Goal: Task Accomplishment & Management: Manage account settings

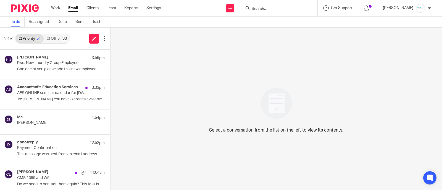
click at [297, 9] on input "Search" at bounding box center [276, 9] width 50 height 5
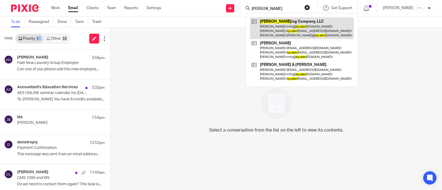
type input "kj cater"
click at [291, 30] on link at bounding box center [302, 28] width 104 height 22
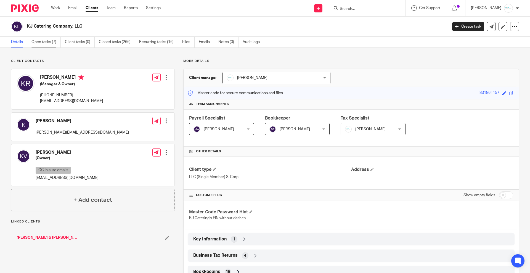
click at [41, 44] on link "Open tasks (7)" at bounding box center [45, 42] width 29 height 11
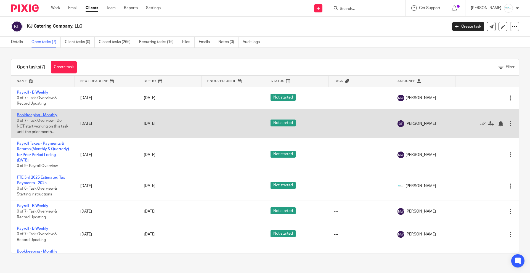
click at [40, 116] on link "Bookkeeping - Monthly" at bounding box center [37, 115] width 41 height 4
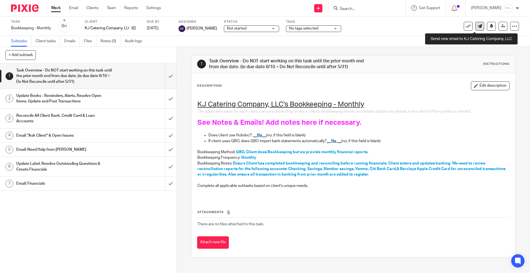
click at [478, 27] on icon at bounding box center [480, 26] width 4 height 4
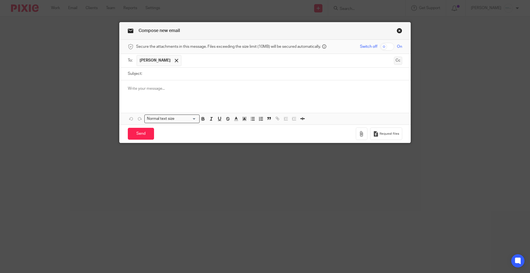
click at [394, 60] on button "Cc" at bounding box center [398, 61] width 8 height 8
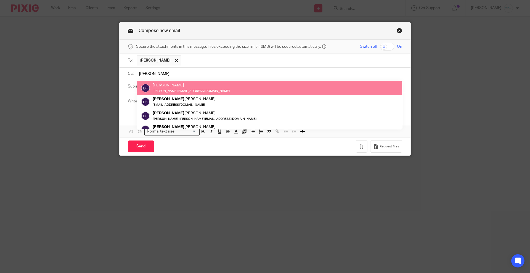
type input "donna"
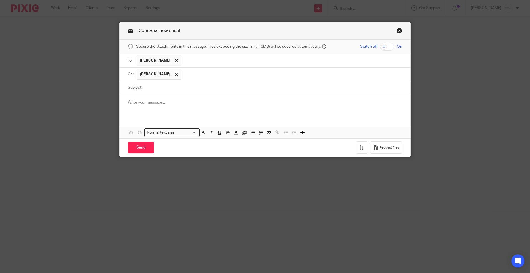
click at [159, 88] on input "Subject:" at bounding box center [273, 87] width 257 height 12
drag, startPoint x: 139, startPoint y: 117, endPoint x: 138, endPoint y: 145, distance: 28.2
click at [138, 145] on form "Secure the attachments in this message. Files exceeding the size limit (10MB) w…" at bounding box center [265, 98] width 291 height 117
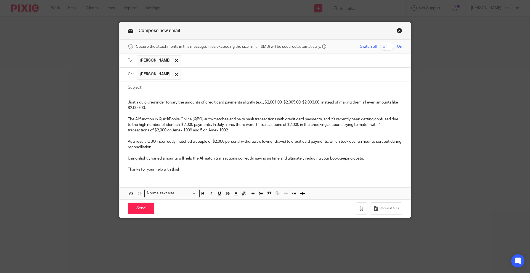
click at [172, 88] on input "Subject:" at bounding box center [273, 87] width 257 height 12
paste input "Credit Card Payments & Withdrawals in Banking Transactions"
drag, startPoint x: 181, startPoint y: 88, endPoint x: 207, endPoint y: 89, distance: 25.7
click at [207, 89] on input "Credit Card Payments & Withdrawals in Banking Transactions" at bounding box center [273, 87] width 257 height 12
type input "Credit Card Payments & Withdrawal in Banking Transactions"
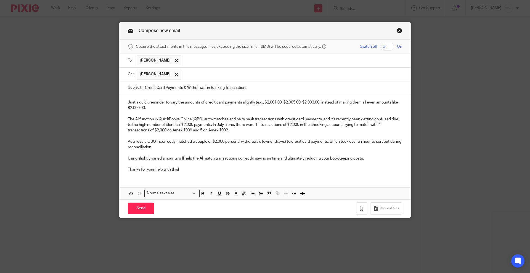
click at [124, 104] on div "Just a quick reminder to vary the amounts of credit card payments slightly (e.g…" at bounding box center [265, 135] width 291 height 82
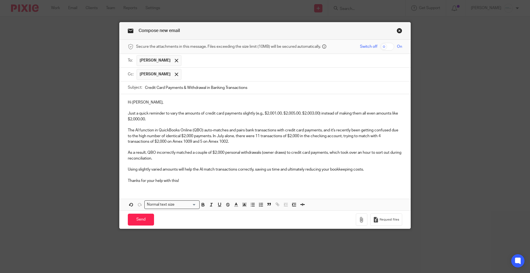
click at [266, 114] on p "Just a quick reminder to vary the amounts of credit card payments slightly (e.g…" at bounding box center [265, 116] width 275 height 11
click at [135, 119] on p "Just a quick reminder to vary the amounts of credit card payments slightly (e.g…" at bounding box center [265, 116] width 275 height 11
click at [181, 136] on p "The AI function in QuickBooks Online (QBO) auto-matches and pairs bank transact…" at bounding box center [265, 136] width 275 height 17
drag, startPoint x: 210, startPoint y: 137, endPoint x: 232, endPoint y: 133, distance: 21.8
click at [232, 133] on p "The AI function in QuickBooks Online (QBO) auto-matches and pairs bank transact…" at bounding box center [265, 136] width 275 height 17
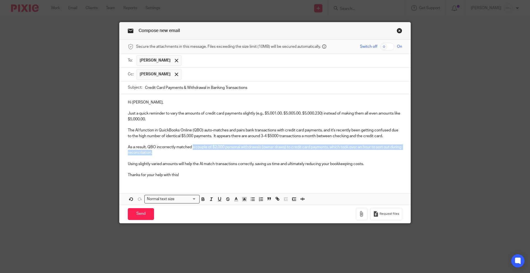
drag, startPoint x: 190, startPoint y: 146, endPoint x: 190, endPoint y: 151, distance: 4.4
click at [190, 151] on p "As a result, QBO incorrectly matched a couple of $2,000 personal withdrawals (o…" at bounding box center [265, 149] width 275 height 11
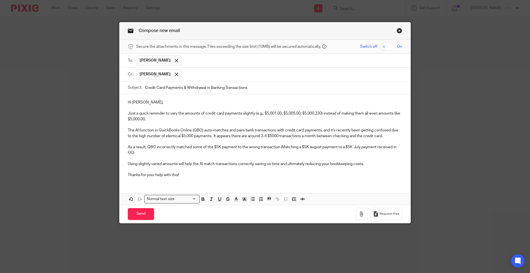
click at [336, 147] on p "As a result, QBO incorrectly matched some of the $5K payment to the wrong trans…" at bounding box center [265, 149] width 275 height 11
click at [181, 149] on p "As a result, QBO incorrectly matched some of the $5K payment to the wrong trans…" at bounding box center [265, 149] width 275 height 11
click at [181, 151] on p "As a result, QBO incorrectly matched some of the $5K payment to the wrong trans…" at bounding box center [265, 149] width 275 height 11
click at [370, 165] on p "Using slightly varied amounts will help the AI match transactions correctly, sa…" at bounding box center [265, 164] width 275 height 6
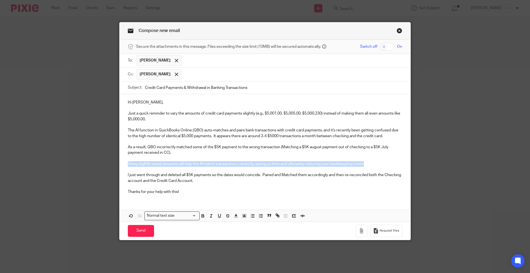
drag, startPoint x: 125, startPoint y: 162, endPoint x: 366, endPoint y: 165, distance: 241.4
click at [366, 165] on div "Hi Kathie, Just a quick reminder to vary the amounts of credit card payments sl…" at bounding box center [265, 146] width 291 height 105
copy p "Using slightly varied amounts will help the AI match transactions correctly, sa…"
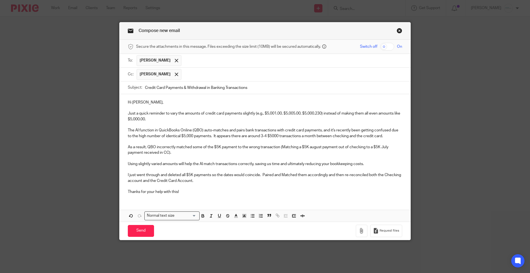
click at [243, 181] on p "I just went through and deleted all $5K payments so the dates would coincide. P…" at bounding box center [265, 177] width 275 height 11
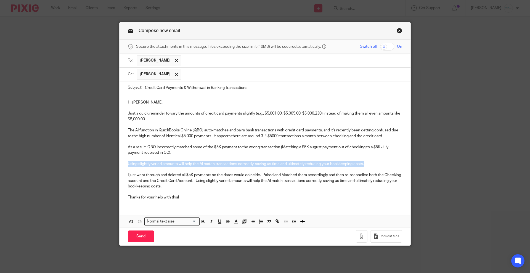
drag, startPoint x: 123, startPoint y: 164, endPoint x: 376, endPoint y: 165, distance: 253.8
click at [376, 165] on div "Hi Kathie, Just a quick reminder to vary the amounts of credit card payments sl…" at bounding box center [265, 149] width 291 height 110
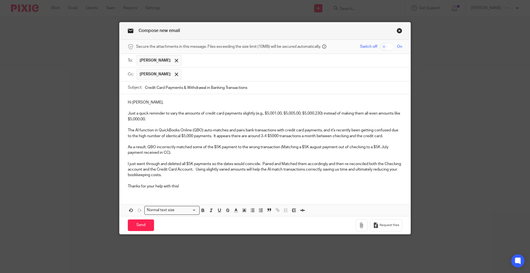
click at [208, 165] on p "I just went through and deleted all $5K payments so the dates would coincide. P…" at bounding box center [265, 169] width 275 height 17
drag, startPoint x: 236, startPoint y: 164, endPoint x: 283, endPoint y: 162, distance: 47.3
click at [283, 162] on p "I just went through and deleted all $5K payments made in 2025 so the dates woul…" at bounding box center [265, 169] width 275 height 17
click at [181, 168] on p "I just went through and deleted all $5K payments made in 2025 as there was an i…" at bounding box center [265, 169] width 275 height 17
drag, startPoint x: 236, startPoint y: 170, endPoint x: 227, endPoint y: 169, distance: 8.9
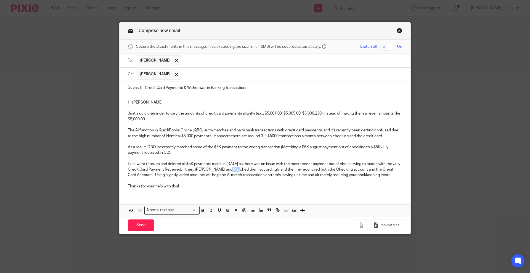
click at [227, 169] on p "I just went through and deleted all $5K payments made in 2025 as there was an i…" at bounding box center [265, 169] width 275 height 17
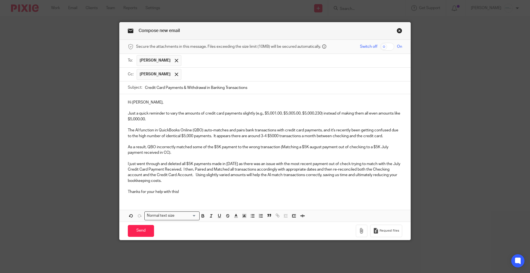
click at [194, 175] on p "I just went through and deleted all $5K payments made in 2025 as there was an i…" at bounding box center [265, 172] width 275 height 22
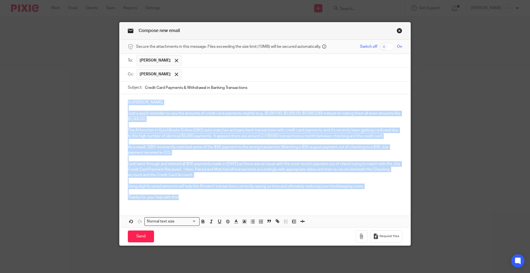
drag, startPoint x: 125, startPoint y: 102, endPoint x: 188, endPoint y: 197, distance: 113.4
click at [188, 197] on div "Hi Kathie, Just a quick reminder to vary the amounts of credit card payments sl…" at bounding box center [265, 149] width 291 height 110
copy div "Hi Kathie, Just a quick reminder to vary the amounts of credit card payments sl…"
click at [157, 163] on p "I just went through and deleted all $5K payments made in 2025 as there was an i…" at bounding box center [265, 169] width 275 height 17
click at [128, 115] on p "Just a quick reminder to vary the amounts of credit card payments slightly (e.g…" at bounding box center [265, 116] width 275 height 11
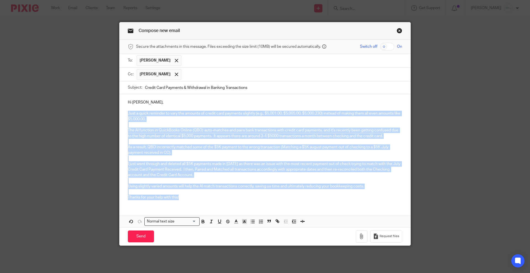
drag, startPoint x: 125, startPoint y: 114, endPoint x: 197, endPoint y: 214, distance: 122.8
click at [197, 214] on div "Hi Kathie, Just a quick reminder to vary the amounts of credit card payments sl…" at bounding box center [265, 160] width 291 height 133
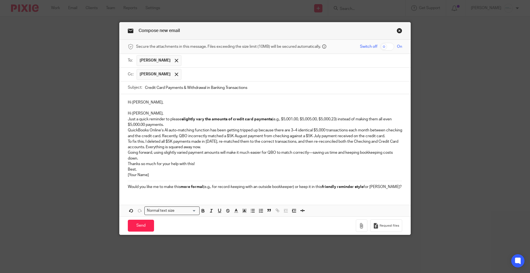
click at [156, 114] on p "Hi Kathie," at bounding box center [265, 114] width 275 height 6
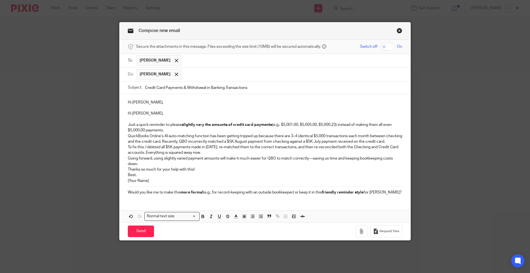
click at [168, 130] on p "Just a quick reminder to please slightly vary the amounts of credit card paymen…" at bounding box center [265, 127] width 275 height 11
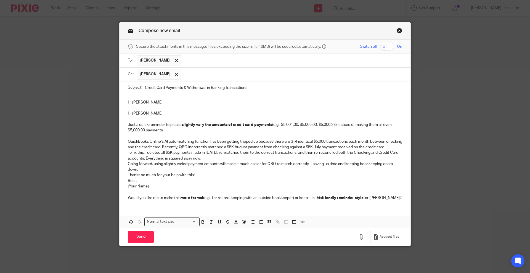
click at [147, 150] on p "QuickBooks Online’s AI auto-matching function has been getting tripped up becau…" at bounding box center [265, 144] width 275 height 11
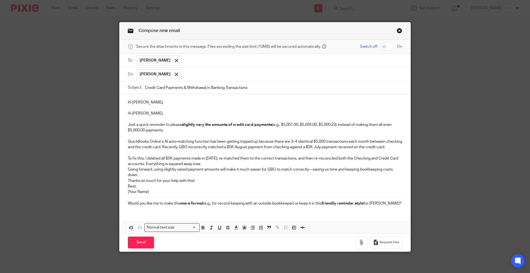
click at [210, 167] on p "To fix this, I deleted all $5K payments made in 2025, re-matched them to the co…" at bounding box center [265, 161] width 275 height 11
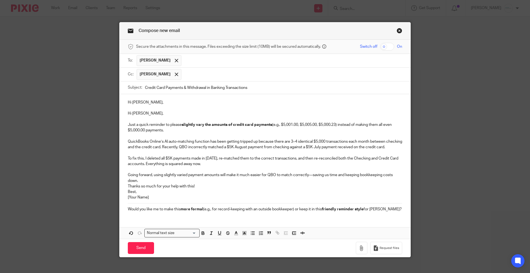
click at [147, 184] on p "Going forward, using slightly varied payment amounts will make it much easier f…" at bounding box center [265, 177] width 275 height 11
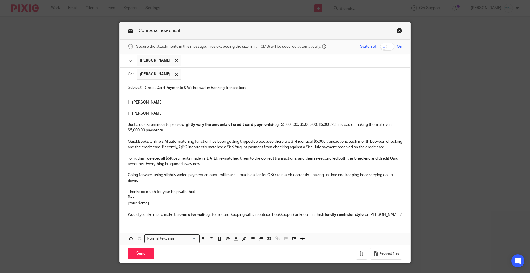
drag, startPoint x: 148, startPoint y: 212, endPoint x: 120, endPoint y: 205, distance: 28.5
click at [120, 204] on div "Hi Kathie, Hi Kathie, Just a quick reminder to please slightly vary the amounts…" at bounding box center [265, 158] width 291 height 128
drag, startPoint x: 123, startPoint y: 205, endPoint x: 148, endPoint y: 207, distance: 24.6
click at [151, 209] on div "Hi Kathie, Hi Kathie, Just a quick reminder to please slightly vary the amounts…" at bounding box center [265, 158] width 291 height 128
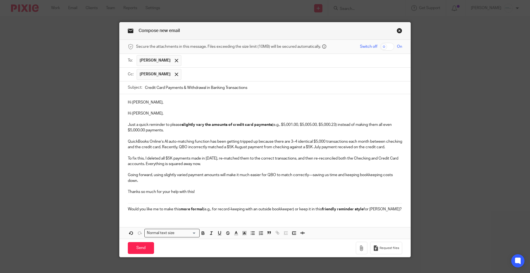
drag, startPoint x: 260, startPoint y: 87, endPoint x: 41, endPoint y: 81, distance: 219.1
click at [41, 81] on div "Compose new email Secure the attachments in this message. Files exceeding the s…" at bounding box center [265, 136] width 530 height 273
paste input "QuickBooks Payment Matching – Small Adjustment"
click at [164, 88] on input "QuickBooks Payment Matching – Small Adjustment" at bounding box center [273, 87] width 257 height 12
type input "QuickBooks Credit Card Payment Matching – Small Adjustment"
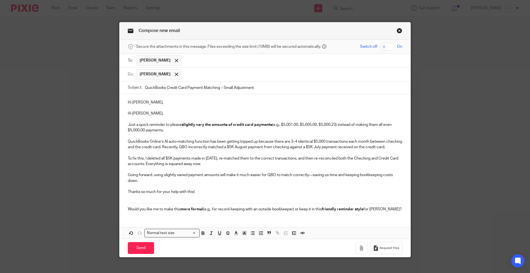
click at [236, 105] on p at bounding box center [265, 108] width 275 height 6
drag, startPoint x: 166, startPoint y: 102, endPoint x: 105, endPoint y: 104, distance: 60.2
click at [105, 104] on div "Compose new email Secure the attachments in this message. Files exceeding the s…" at bounding box center [265, 136] width 530 height 273
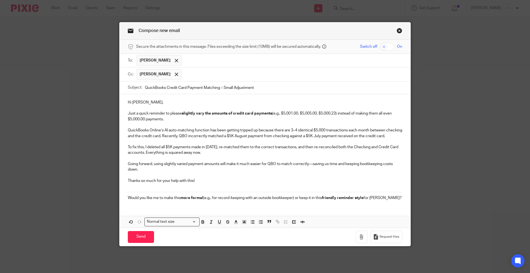
scroll to position [1, 0]
click at [226, 189] on p at bounding box center [265, 187] width 275 height 6
drag, startPoint x: 225, startPoint y: 188, endPoint x: 401, endPoint y: 201, distance: 177.0
click at [401, 201] on div "Hi Kathie, Just a quick reminder to please slightly vary the amounts of credit …" at bounding box center [265, 149] width 291 height 111
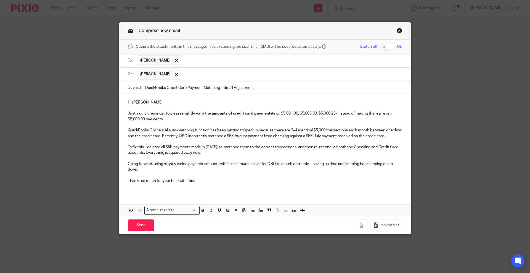
scroll to position [0, 0]
click at [134, 231] on input "Send" at bounding box center [141, 226] width 26 height 12
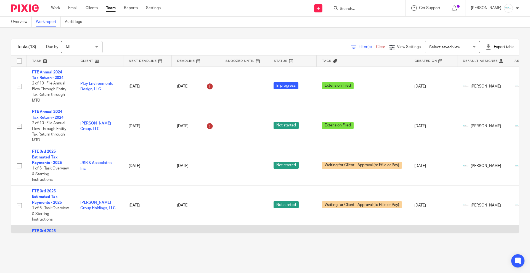
scroll to position [138, 0]
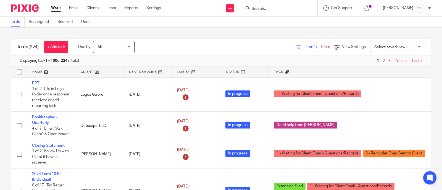
click at [278, 4] on div at bounding box center [278, 8] width 77 height 16
click at [275, 7] on input "Search" at bounding box center [276, 9] width 50 height 5
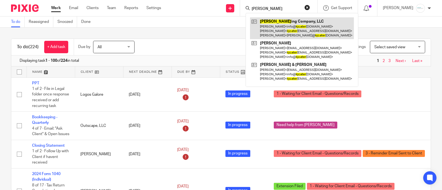
type input "kj cater"
click at [278, 27] on link at bounding box center [302, 28] width 104 height 22
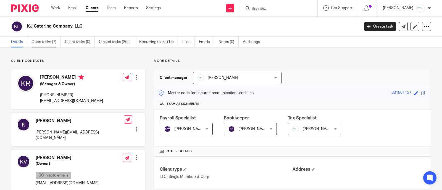
click at [39, 38] on link "Open tasks (7)" at bounding box center [45, 42] width 29 height 11
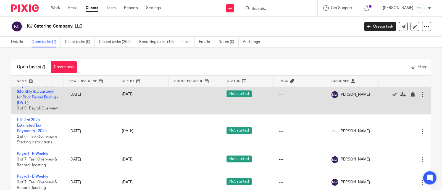
scroll to position [104, 0]
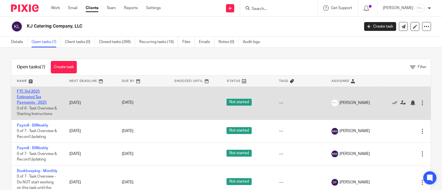
click at [35, 102] on link "FTE 3rd 2025 Estimated Tax Payments - 2025" at bounding box center [32, 97] width 30 height 15
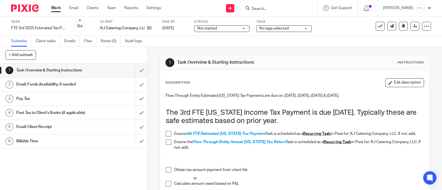
click at [91, 86] on div "Email: Funds Availability, if needed" at bounding box center [73, 84] width 114 height 8
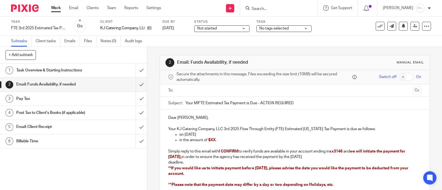
click at [198, 92] on input "text" at bounding box center [294, 91] width 232 height 6
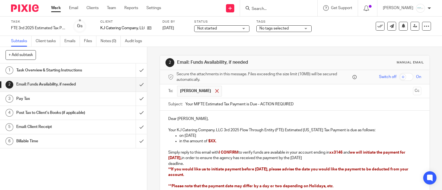
click at [218, 91] on span at bounding box center [217, 91] width 4 height 4
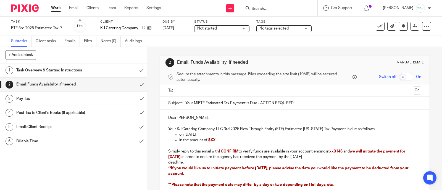
click at [73, 126] on h1 "Email: Client Receipt" at bounding box center [54, 127] width 76 height 8
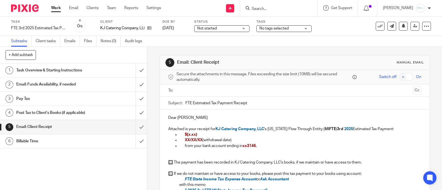
click at [201, 92] on input "text" at bounding box center [294, 91] width 232 height 6
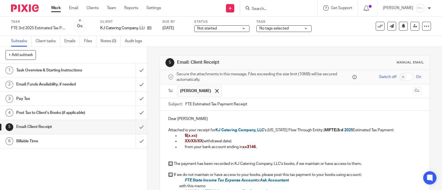
click at [64, 81] on h1 "Email: Funds Availability, if needed" at bounding box center [54, 84] width 76 height 8
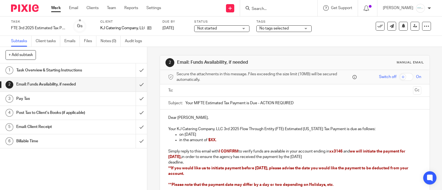
click at [215, 93] on ul at bounding box center [295, 90] width 236 height 9
click at [219, 93] on input "text" at bounding box center [294, 91] width 232 height 6
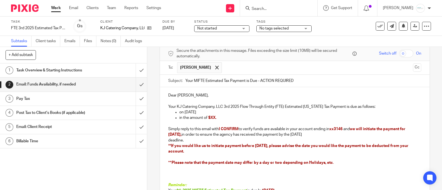
scroll to position [34, 0]
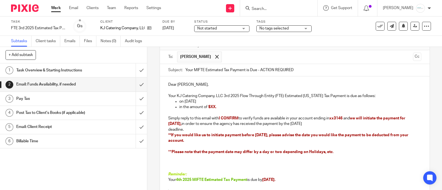
drag, startPoint x: 257, startPoint y: 71, endPoint x: 328, endPoint y: 71, distance: 71.0
click at [328, 71] on input "Your MIFTE Estimated Tax Payment is Due - ACTION REQUIRED" at bounding box center [303, 70] width 236 height 12
type input "Your MIFTE Estimated Tax Payment is Due"
drag, startPoint x: 208, startPoint y: 106, endPoint x: 217, endPoint y: 105, distance: 9.1
click at [217, 105] on p "in the amount of $XX." at bounding box center [300, 107] width 242 height 6
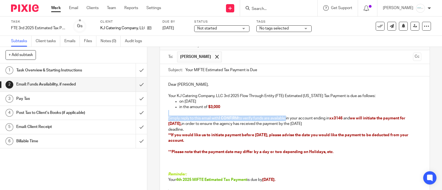
drag, startPoint x: 163, startPoint y: 115, endPoint x: 286, endPoint y: 119, distance: 123.0
click at [286, 119] on div "Dear Kathie, Your KJ Catering Company, LLC 3rd 2025 Flow Through Entity (FTE) E…" at bounding box center [295, 147] width 270 height 141
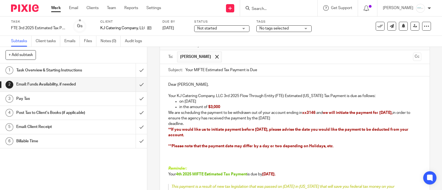
drag, startPoint x: 323, startPoint y: 113, endPoint x: 332, endPoint y: 118, distance: 10.4
click at [332, 118] on p "We are scheduling the payment to be withdrawn out of your account ending in xx3…" at bounding box center [294, 115] width 253 height 11
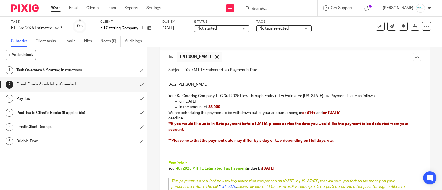
drag, startPoint x: 162, startPoint y: 117, endPoint x: 188, endPoint y: 130, distance: 28.9
click at [188, 130] on div "Dear Kathie, Your KJ Catering Company, LLC 3rd 2025 Flow Through Entity (FTE) E…" at bounding box center [295, 142] width 270 height 130
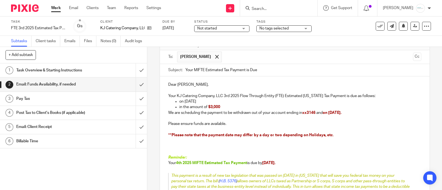
scroll to position [94, 0]
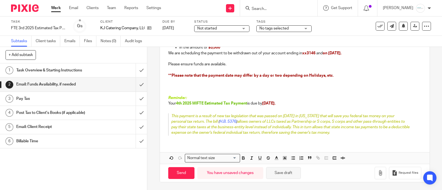
click at [281, 176] on button "Save draft" at bounding box center [283, 173] width 35 height 12
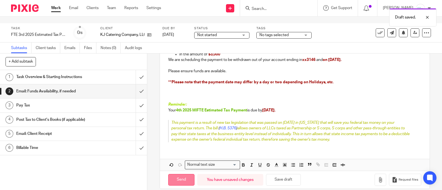
click at [181, 174] on input "Send" at bounding box center [181, 180] width 26 height 12
type input "Sent"
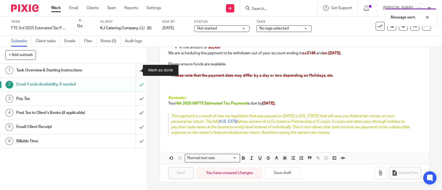
drag, startPoint x: 137, startPoint y: 70, endPoint x: 135, endPoint y: 73, distance: 3.8
click at [137, 70] on input "submit" at bounding box center [73, 71] width 147 height 14
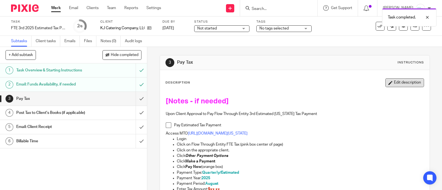
click at [396, 85] on button "Edit description" at bounding box center [404, 82] width 39 height 9
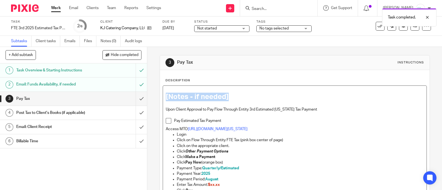
drag, startPoint x: 217, startPoint y: 94, endPoint x: 115, endPoint y: 93, distance: 101.9
click at [115, 93] on div "+ Add subtask Hide completed Cancel + Add 1 Task Overview & Starting Instructio…" at bounding box center [221, 118] width 442 height 143
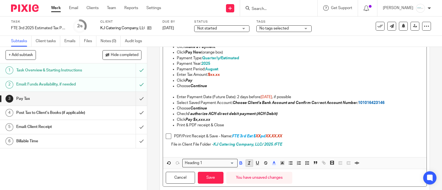
scroll to position [131, 0]
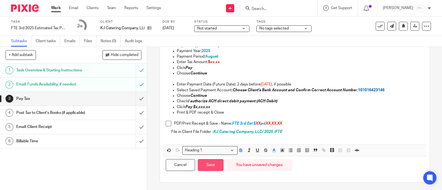
click at [213, 165] on button "Save" at bounding box center [211, 165] width 26 height 12
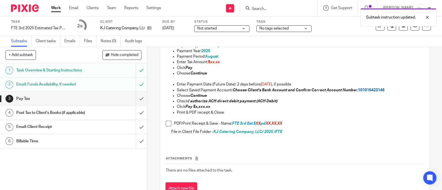
scroll to position [32, 0]
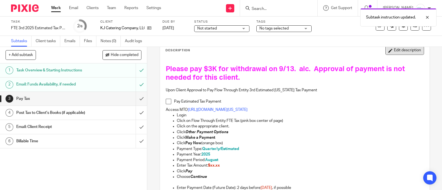
click at [385, 54] on button "Edit description" at bounding box center [404, 50] width 39 height 9
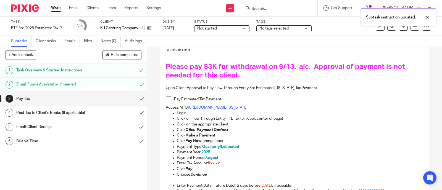
click at [261, 76] on h1 "Please pay $3K for withdrawal on 9/13. alc. Approval of payment is not needed f…" at bounding box center [295, 71] width 258 height 17
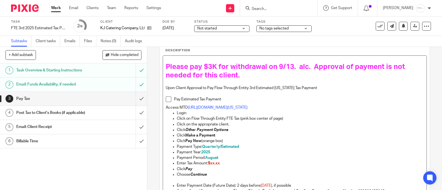
click at [306, 68] on span "Please pay $3K for withdrawal on 9/13. alc. Approval of payment is not needed f…" at bounding box center [286, 71] width 241 height 16
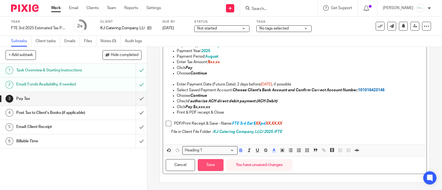
click at [211, 162] on button "Save" at bounding box center [211, 165] width 26 height 12
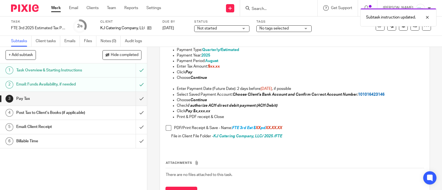
scroll to position [136, 0]
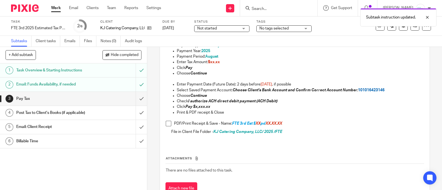
click at [284, 28] on span "No tags selected" at bounding box center [273, 29] width 29 height 4
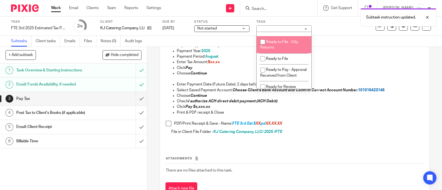
scroll to position [345, 0]
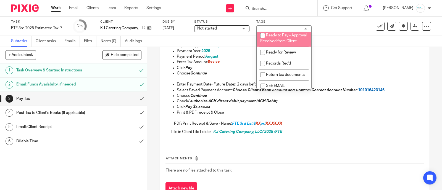
click at [287, 43] on span "Ready to Pay - Approval Received from Client" at bounding box center [283, 38] width 46 height 10
checkbox input "true"
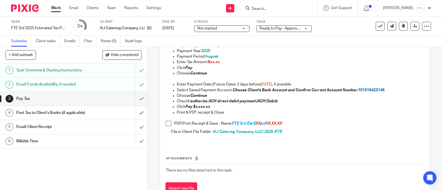
click at [371, 65] on p "Click Pay" at bounding box center [300, 68] width 247 height 6
click at [413, 27] on icon at bounding box center [415, 26] width 4 height 4
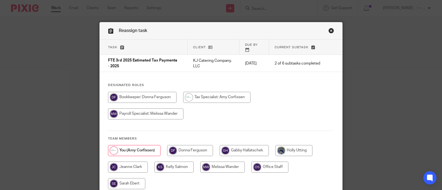
click at [215, 163] on input "radio" at bounding box center [222, 167] width 44 height 11
radio input "true"
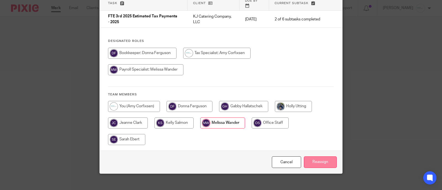
scroll to position [46, 0]
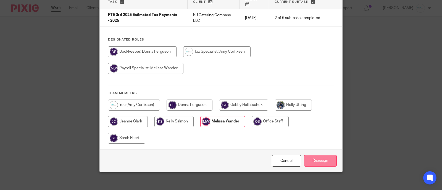
click at [311, 157] on input "Reassign" at bounding box center [320, 161] width 33 height 12
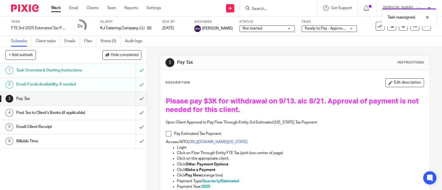
click at [265, 7] on div "Task reassigned." at bounding box center [328, 16] width 215 height 21
click at [273, 13] on div "Task reassigned." at bounding box center [328, 16] width 215 height 21
click at [295, 7] on div "Task reassigned." at bounding box center [328, 16] width 215 height 21
click at [282, 9] on input "Search" at bounding box center [276, 9] width 50 height 5
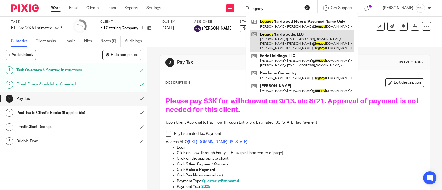
type input "legacy"
click at [295, 40] on link at bounding box center [302, 41] width 104 height 22
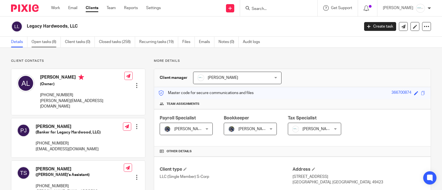
click at [39, 46] on link "Open tasks (8)" at bounding box center [45, 42] width 29 height 11
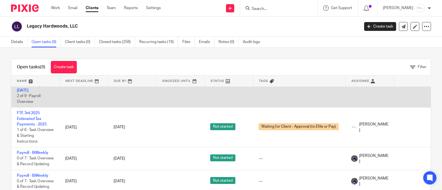
scroll to position [138, 0]
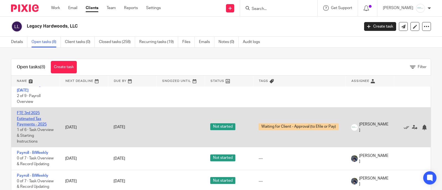
click at [38, 125] on link "FTE 3rd 2025 Estimated Tax Payments - 2025" at bounding box center [32, 118] width 30 height 15
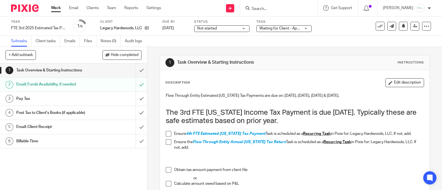
click at [61, 62] on div "+ Add subtask Hide completed Cancel + Add" at bounding box center [73, 55] width 147 height 17
click at [62, 67] on h1 "Task Overview & Starting Instructions" at bounding box center [54, 70] width 76 height 8
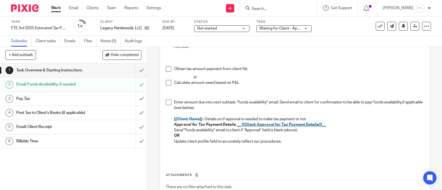
scroll to position [104, 0]
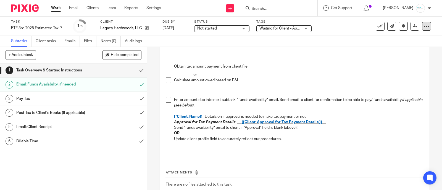
click at [422, 30] on div at bounding box center [426, 26] width 9 height 9
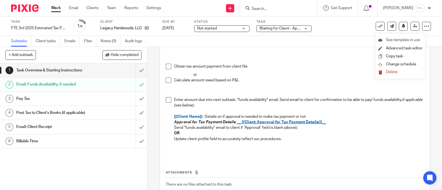
click at [412, 39] on span "See template in use" at bounding box center [403, 40] width 34 height 4
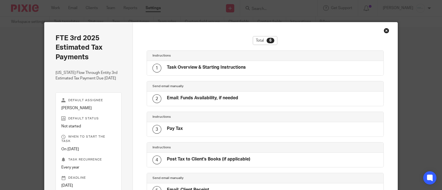
scroll to position [93, 0]
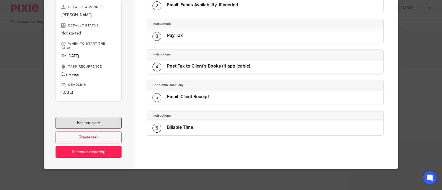
click at [75, 124] on link "Edit template" at bounding box center [89, 123] width 66 height 12
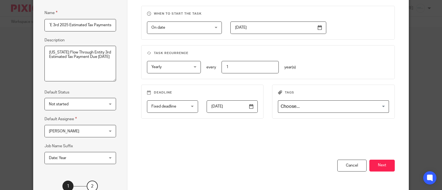
scroll to position [91, 0]
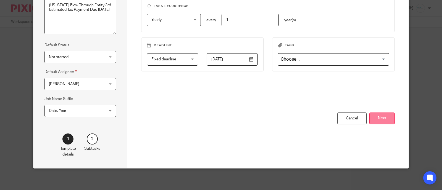
click at [381, 119] on button "Next" at bounding box center [381, 119] width 25 height 12
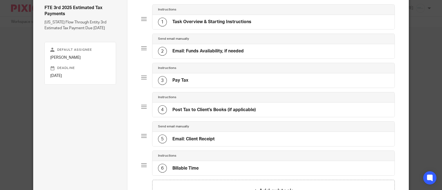
scroll to position [0, 0]
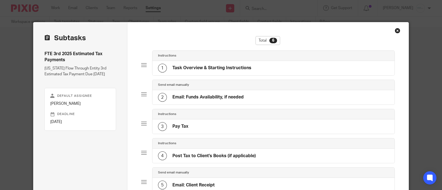
click at [226, 65] on h4 "Task Overview & Starting Instructions" at bounding box center [211, 68] width 79 height 6
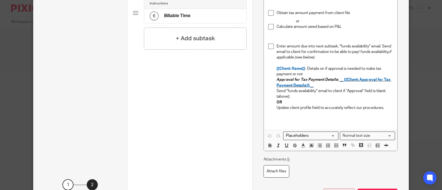
scroll to position [207, 0]
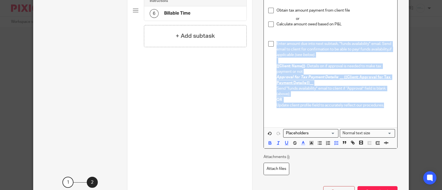
click at [330, 97] on p "Send "funds availability" email to client if “Approval” field is blank (above);" at bounding box center [334, 91] width 116 height 11
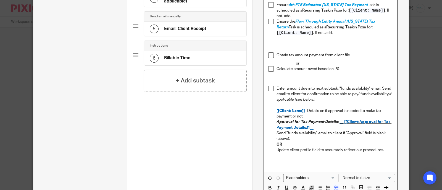
scroll to position [173, 0]
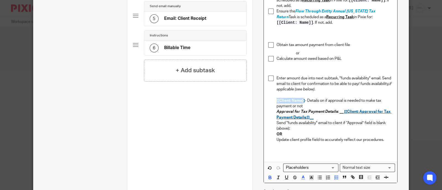
drag, startPoint x: 301, startPoint y: 109, endPoint x: 279, endPoint y: 100, distance: 23.9
click at [273, 108] on li "Enter amount due into next subtask, "funds availability" email. Send email to c…" at bounding box center [330, 109] width 125 height 67
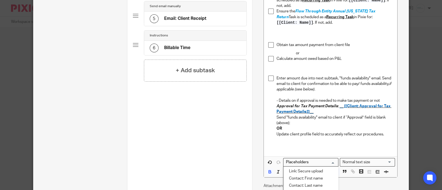
click at [323, 165] on input "Search for option" at bounding box center [309, 163] width 51 height 6
click at [314, 175] on li "Client: Name" at bounding box center [310, 171] width 55 height 7
type input "client"
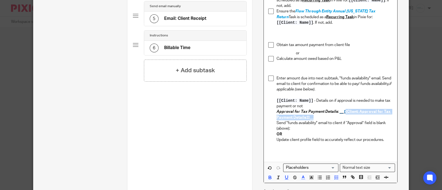
drag, startPoint x: 341, startPoint y: 121, endPoint x: 341, endPoint y: 125, distance: 3.9
click at [341, 120] on p "Approval for Tax Payment Details : __ [[Client: Approval for Tax Payment Detail…" at bounding box center [334, 114] width 116 height 11
click at [340, 120] on p "Approval for Tax Payment Details : __ [[Client: Approval for Tax Payment Detail…" at bounding box center [334, 114] width 116 height 11
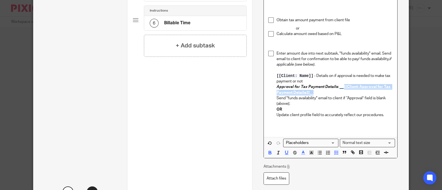
scroll to position [241, 0]
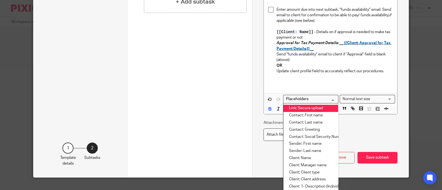
click at [303, 102] on input "Search for option" at bounding box center [309, 99] width 51 height 6
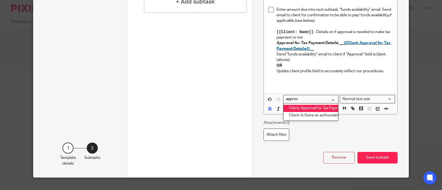
click at [309, 112] on li "Client: Approval for Tax Payment Details:" at bounding box center [310, 108] width 55 height 7
type input "approv"
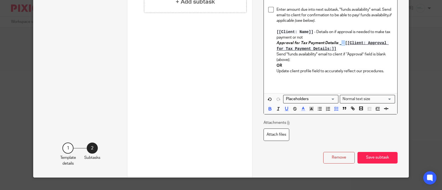
drag, startPoint x: 338, startPoint y: 51, endPoint x: 344, endPoint y: 57, distance: 8.2
click at [344, 52] on p "Approval for Tax Payment Details : __ [[Client: Approval for Tax Payment Detail…" at bounding box center [334, 45] width 116 height 11
drag, startPoint x: 274, startPoint y: 41, endPoint x: 309, endPoint y: 40, distance: 35.6
click at [309, 34] on span "[[Client: Name]]" at bounding box center [294, 32] width 37 height 4
click at [377, 164] on button "Save subtask" at bounding box center [377, 158] width 40 height 12
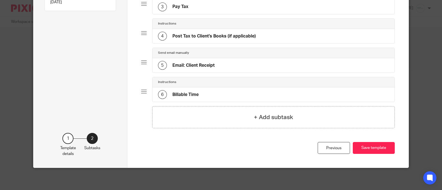
scroll to position [119, 0]
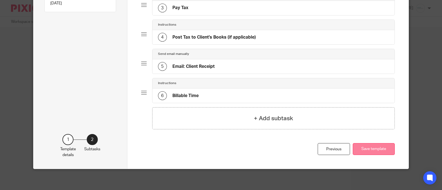
click at [371, 152] on button "Save template" at bounding box center [374, 149] width 42 height 12
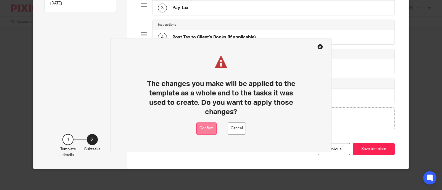
click at [201, 130] on button "Confirm" at bounding box center [206, 129] width 20 height 12
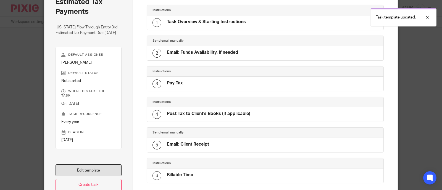
scroll to position [93, 0]
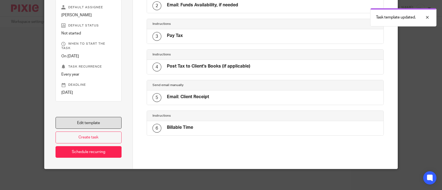
click at [91, 121] on link "Edit template" at bounding box center [89, 123] width 66 height 12
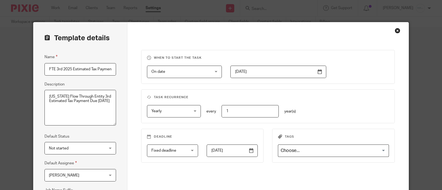
scroll to position [0, 4]
click at [395, 30] on div "Close this dialog window" at bounding box center [398, 31] width 6 height 6
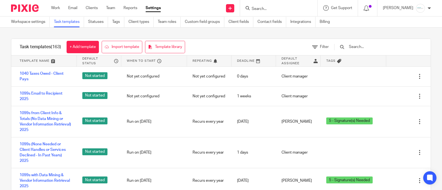
click at [275, 10] on input "Search" at bounding box center [276, 9] width 50 height 5
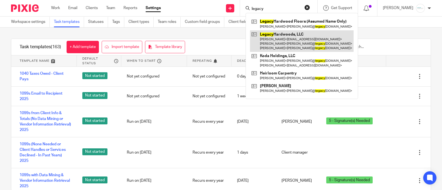
type input "legacy"
click at [294, 31] on link at bounding box center [302, 41] width 104 height 22
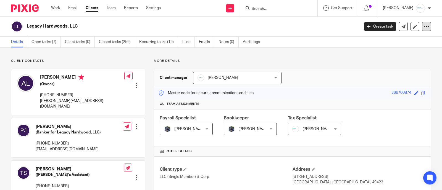
click at [424, 27] on icon at bounding box center [427, 27] width 6 height 6
click at [41, 45] on link "Open tasks (7)" at bounding box center [45, 42] width 29 height 11
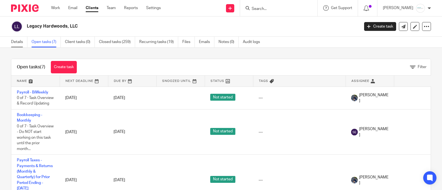
click at [17, 42] on link "Details" at bounding box center [19, 42] width 16 height 11
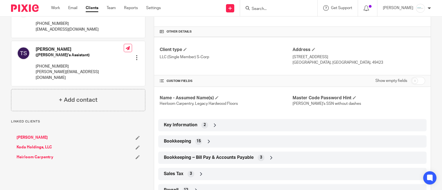
scroll to position [190, 0]
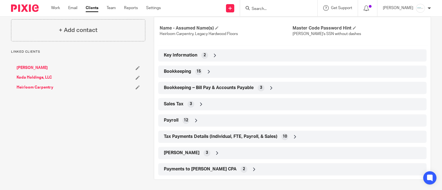
click at [308, 138] on div "Tax Payments Details (Individual, FTE, Payroll, & Sales) 10" at bounding box center [292, 136] width 260 height 9
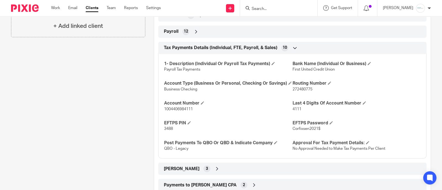
scroll to position [301, 0]
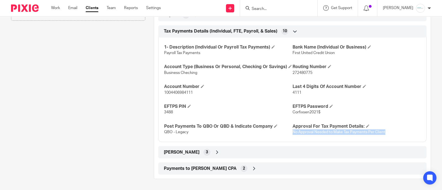
drag, startPoint x: 384, startPoint y: 133, endPoint x: 289, endPoint y: 132, distance: 94.5
click at [292, 132] on p "No Approval Needed to Make Tax Payments Per Client" at bounding box center [356, 133] width 128 height 6
copy span "No Approval Needed to Make Tax Payments Per Client"
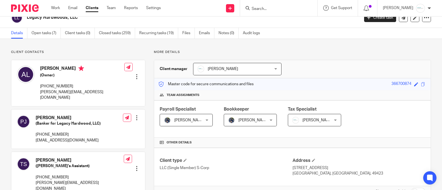
scroll to position [0, 0]
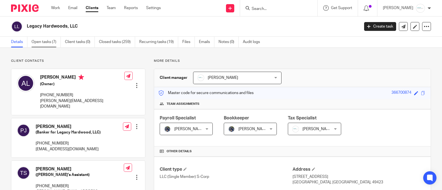
click at [57, 43] on link "Open tasks (7)" at bounding box center [45, 42] width 29 height 11
click at [36, 43] on link "Open tasks (7)" at bounding box center [45, 42] width 29 height 11
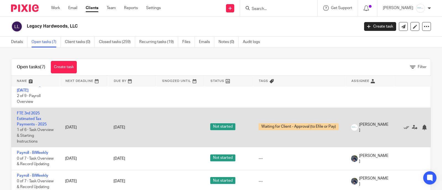
scroll to position [138, 0]
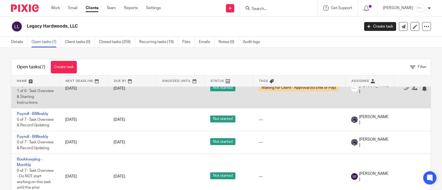
click at [30, 88] on td "FTE 3rd 2025 Estimated Tax Payments - 2025 1 of 6 · Task Overview & Starting In…" at bounding box center [35, 89] width 48 height 40
click at [29, 88] on link "FTE 3rd 2025 Estimated Tax Payments - 2025" at bounding box center [32, 80] width 30 height 15
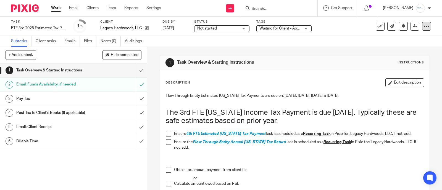
click at [424, 27] on icon at bounding box center [427, 26] width 6 height 6
click at [400, 39] on span "See template in use" at bounding box center [403, 40] width 34 height 4
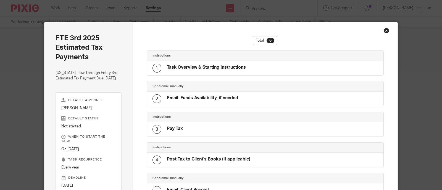
scroll to position [93, 0]
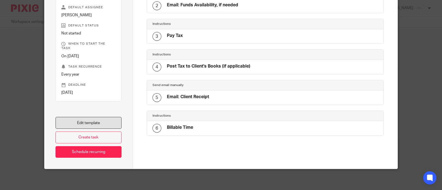
click at [84, 117] on link "Edit template" at bounding box center [89, 123] width 66 height 12
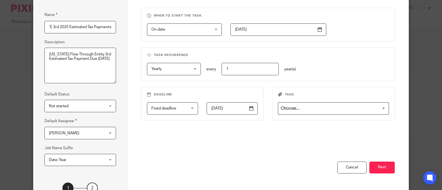
scroll to position [91, 0]
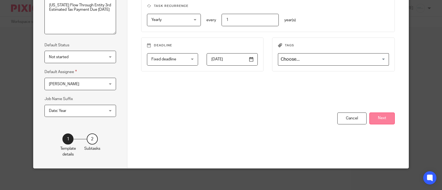
click at [382, 117] on button "Next" at bounding box center [381, 119] width 25 height 12
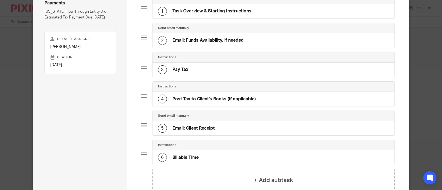
click at [199, 70] on div "3 Pay Tax" at bounding box center [273, 70] width 242 height 14
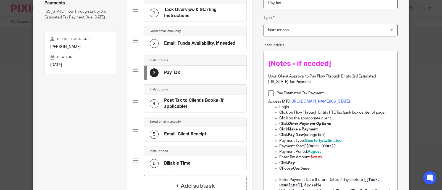
scroll to position [54, 0]
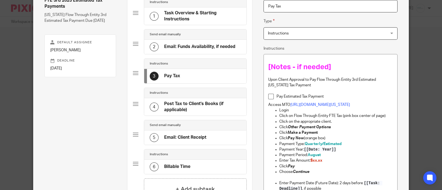
click at [336, 68] on h1 "[Notes - if needed]" at bounding box center [330, 67] width 125 height 9
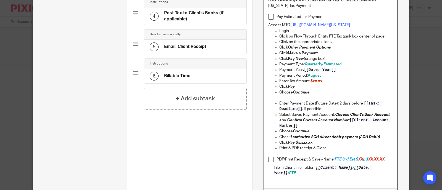
scroll to position [192, 0]
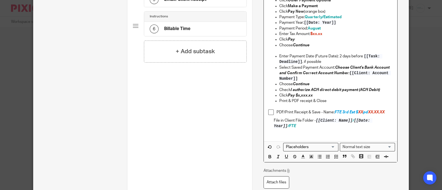
click at [320, 150] on input "Search for option" at bounding box center [309, 147] width 51 height 6
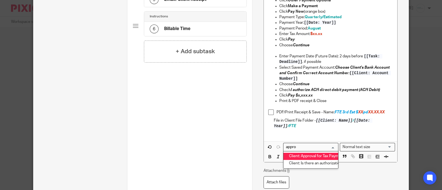
click at [315, 160] on li "Client: Approval for Tax Payment Details:" at bounding box center [310, 156] width 55 height 7
type input "appro"
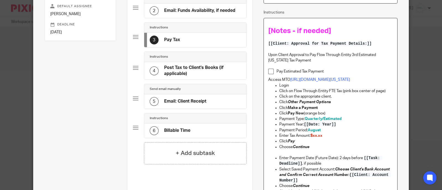
scroll to position [88, 0]
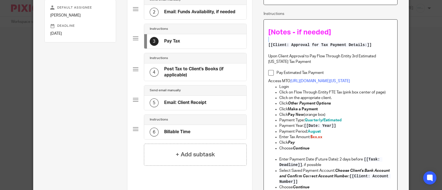
drag, startPoint x: 376, startPoint y: 43, endPoint x: 261, endPoint y: 42, distance: 114.9
click at [263, 42] on div "[Notes - if needed] [[Client: Approval for Tax Payment Details:]] Upon Client A…" at bounding box center [330, 142] width 134 height 247
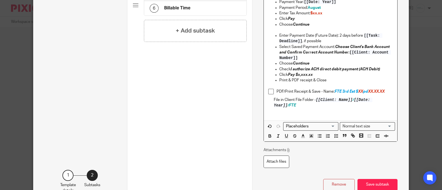
scroll to position [226, 0]
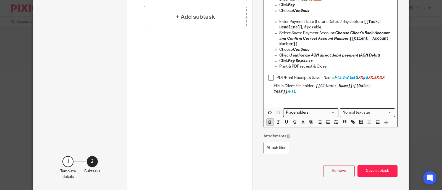
click at [267, 125] on icon "button" at bounding box center [269, 122] width 5 height 5
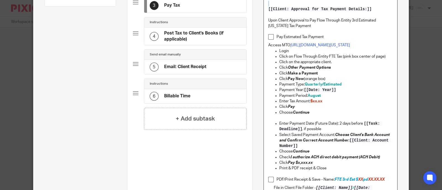
scroll to position [228, 0]
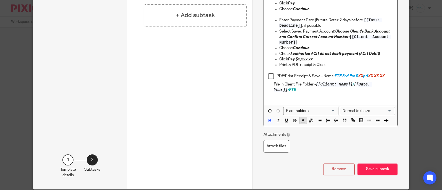
click at [300, 123] on icon "button" at bounding box center [302, 120] width 5 height 5
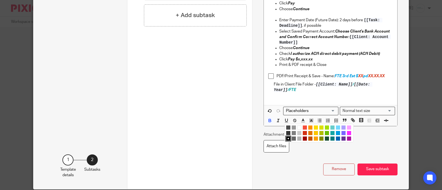
click at [336, 141] on li "color:#0062B1" at bounding box center [338, 139] width 4 height 4
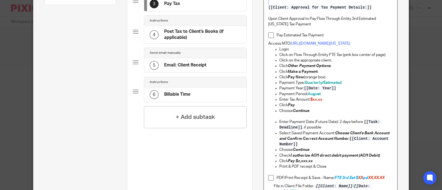
scroll to position [90, 0]
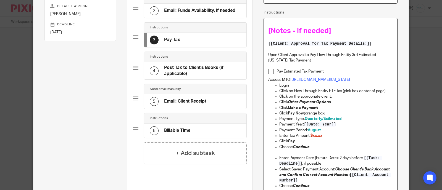
click at [327, 74] on p "Pay Estimated Tax Payment" at bounding box center [334, 72] width 116 height 6
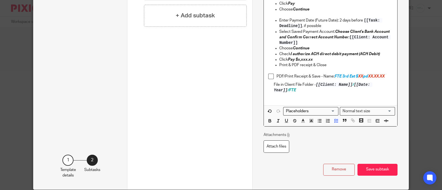
scroll to position [228, 0]
click at [378, 176] on button "Save subtask" at bounding box center [377, 170] width 40 height 12
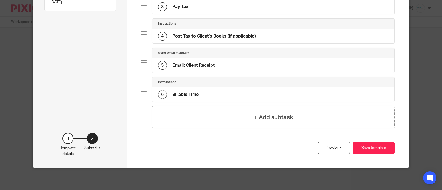
scroll to position [119, 0]
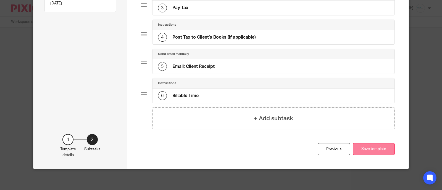
click at [370, 147] on button "Save template" at bounding box center [374, 149] width 42 height 12
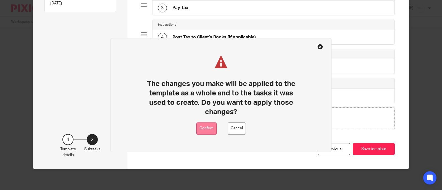
click at [204, 131] on button "Confirm" at bounding box center [206, 129] width 20 height 12
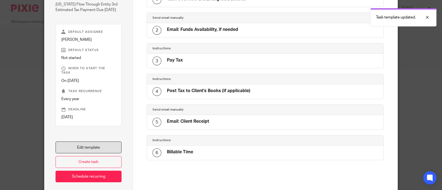
scroll to position [69, 0]
click at [77, 147] on link "Edit template" at bounding box center [89, 147] width 66 height 12
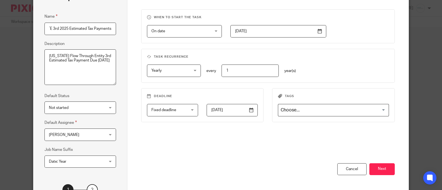
scroll to position [91, 0]
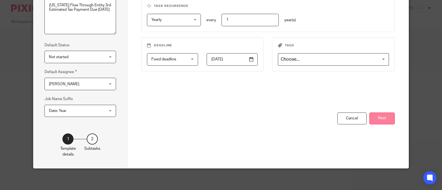
click at [383, 122] on button "Next" at bounding box center [381, 119] width 25 height 12
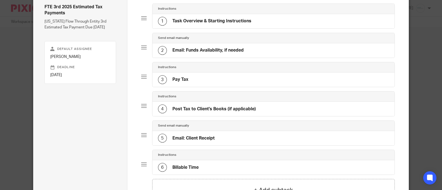
scroll to position [22, 0]
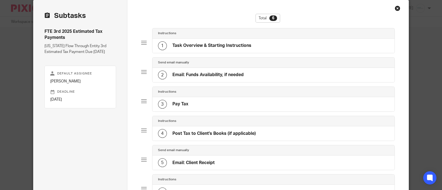
click at [218, 41] on div "1 Task Overview & Starting Instructions" at bounding box center [204, 45] width 93 height 9
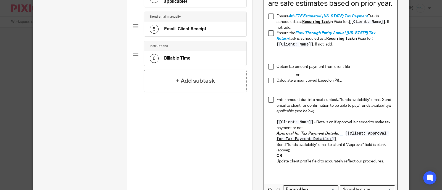
scroll to position [230, 0]
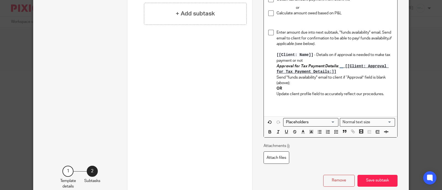
click at [301, 125] on input "Search for option" at bounding box center [309, 123] width 51 height 6
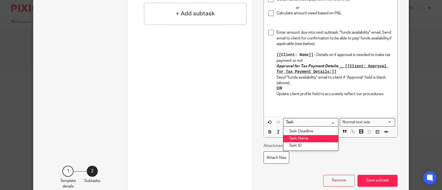
click at [294, 143] on li "Task: Name" at bounding box center [310, 138] width 55 height 7
type input "Task"
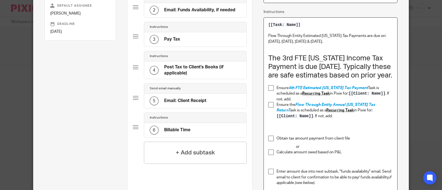
scroll to position [23, 0]
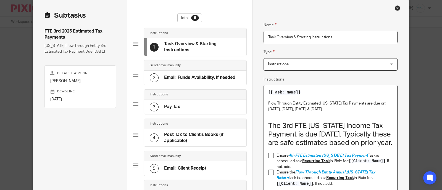
drag, startPoint x: 308, startPoint y: 90, endPoint x: 221, endPoint y: 92, distance: 87.6
drag, startPoint x: 309, startPoint y: 95, endPoint x: 261, endPoint y: 92, distance: 48.4
drag, startPoint x: 261, startPoint y: 92, endPoint x: 313, endPoint y: 92, distance: 52.2
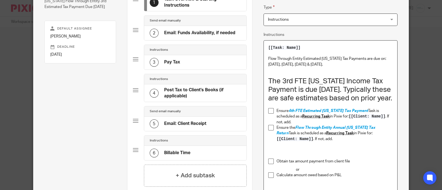
scroll to position [195, 0]
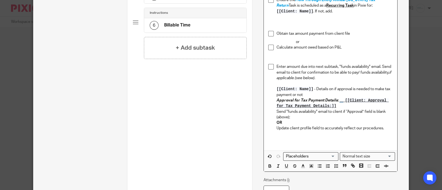
click at [315, 160] on div "Search for option" at bounding box center [309, 156] width 52 height 7
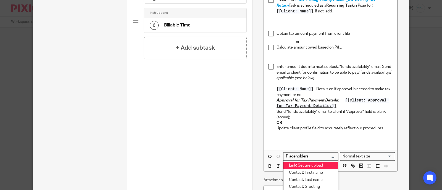
click at [367, 160] on div "Normal text size" at bounding box center [366, 156] width 52 height 7
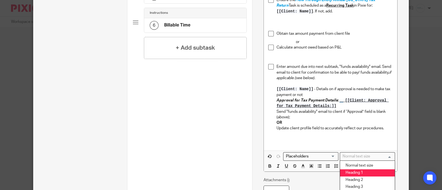
click at [357, 177] on li "Heading 1" at bounding box center [367, 173] width 55 height 7
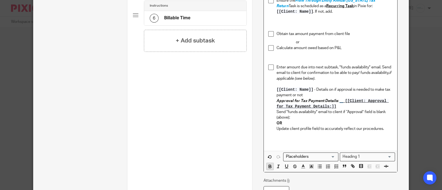
click at [269, 168] on icon "button" at bounding box center [270, 167] width 2 height 1
click at [284, 169] on icon "button" at bounding box center [286, 166] width 5 height 5
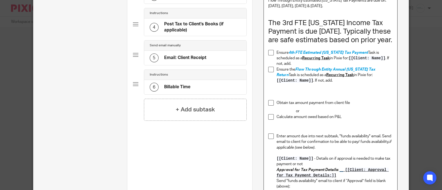
click at [358, 98] on p at bounding box center [330, 91] width 125 height 17
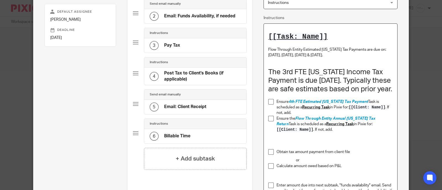
scroll to position [30, 0]
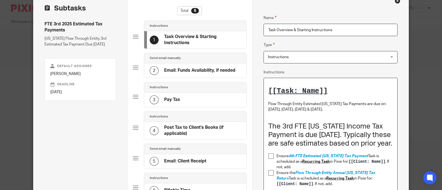
click at [359, 89] on h1 "[[Task: Name]]" at bounding box center [330, 91] width 125 height 9
drag, startPoint x: 382, startPoint y: 104, endPoint x: 391, endPoint y: 104, distance: 8.8
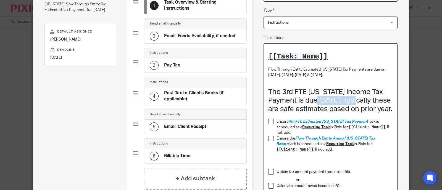
drag, startPoint x: 318, startPoint y: 101, endPoint x: 380, endPoint y: 101, distance: 61.6
click at [380, 101] on h1 "The 3rd FTE Michigan Income Tax Payment is due September 15. Typically these ar…" at bounding box center [330, 101] width 125 height 26
drag, startPoint x: 316, startPoint y: 99, endPoint x: 380, endPoint y: 99, distance: 63.5
click at [380, 99] on h1 "The 3rd FTE Michigan Income Tax Payment is due September 15. Typically these ar…" at bounding box center [330, 101] width 125 height 26
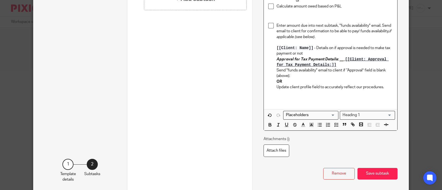
scroll to position [271, 0]
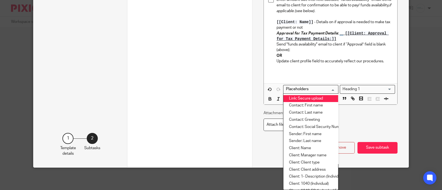
click at [296, 92] on input "Search for option" at bounding box center [309, 89] width 51 height 6
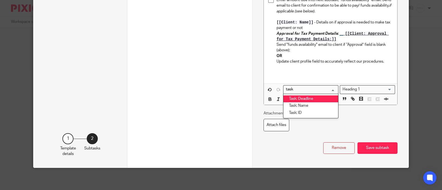
click at [298, 103] on li "Task: Deadline" at bounding box center [310, 99] width 55 height 7
type input "task"
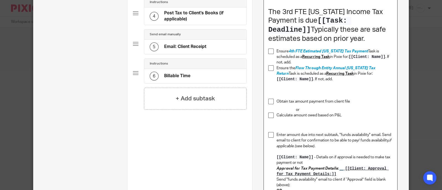
scroll to position [134, 0]
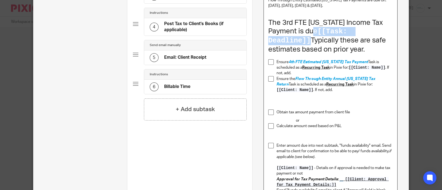
drag, startPoint x: 316, startPoint y: 32, endPoint x: 308, endPoint y: 38, distance: 9.5
click at [308, 38] on h1 "The 3rd FTE Michigan Income Tax Payment is due [[Task: Deadline]] Typically the…" at bounding box center [330, 36] width 125 height 35
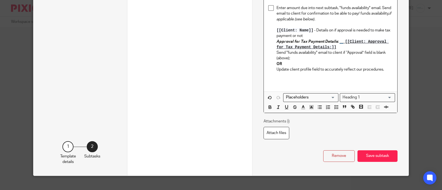
scroll to position [272, 0]
click at [267, 108] on icon "button" at bounding box center [269, 106] width 5 height 5
click at [300, 110] on button "button" at bounding box center [303, 107] width 7 height 7
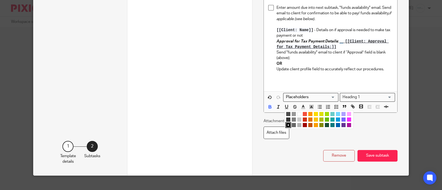
click at [336, 126] on li "color:#0062B1" at bounding box center [338, 125] width 4 height 4
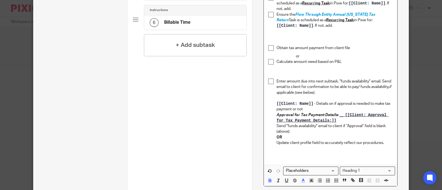
scroll to position [134, 0]
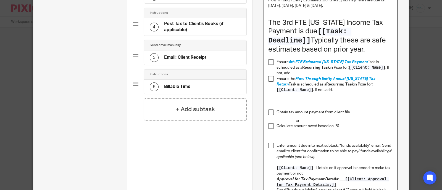
click at [320, 113] on p "Obtain tax amount payment from client file" at bounding box center [334, 113] width 116 height 6
drag, startPoint x: 287, startPoint y: 60, endPoint x: 362, endPoint y: 61, distance: 74.6
click at [362, 61] on p "Ensure 4th FTE Estimated Michigan Tax Payment Task is scheduled as a Recurring …" at bounding box center [334, 67] width 116 height 17
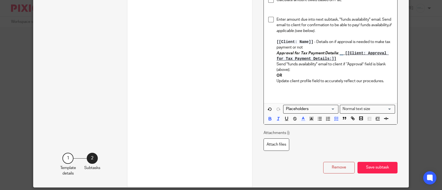
scroll to position [279, 0]
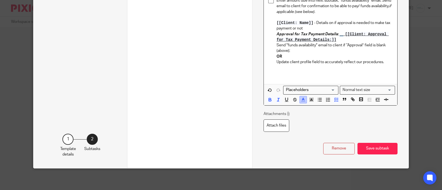
click at [300, 101] on icon "button" at bounding box center [302, 99] width 5 height 5
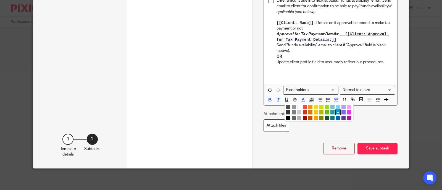
click at [325, 112] on li "color:#68BC00" at bounding box center [327, 112] width 4 height 4
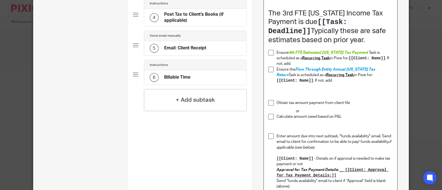
scroll to position [141, 0]
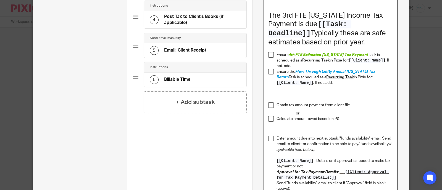
click at [321, 98] on p at bounding box center [330, 94] width 125 height 17
drag, startPoint x: 294, startPoint y: 70, endPoint x: 380, endPoint y: 70, distance: 86.2
click at [376, 70] on span "Flow Through Entity Annual Michigan Tax Return" at bounding box center [326, 74] width 100 height 9
click at [301, 96] on p at bounding box center [330, 94] width 125 height 17
drag, startPoint x: 294, startPoint y: 70, endPoint x: 383, endPoint y: 69, distance: 88.9
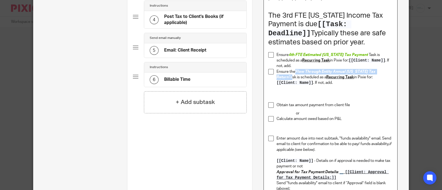
click at [383, 69] on p "Ensure the Flow Through Entity Annual Michigan Tax Return Task is scheduled as …" at bounding box center [334, 77] width 116 height 17
click at [300, 70] on span "Flow Through Entity Annual Michigan Tax Return" at bounding box center [326, 74] width 100 height 9
drag, startPoint x: 293, startPoint y: 70, endPoint x: 381, endPoint y: 71, distance: 88.4
click at [381, 71] on p "Ensure the Flow Through Entity Annual Michigan Tax Return Task is scheduled as …" at bounding box center [334, 77] width 116 height 17
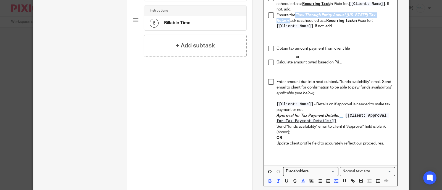
scroll to position [279, 0]
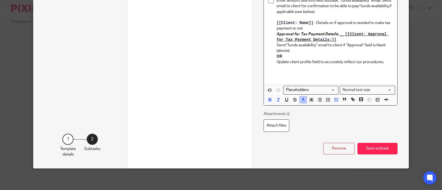
click at [300, 101] on button "button" at bounding box center [303, 99] width 7 height 7
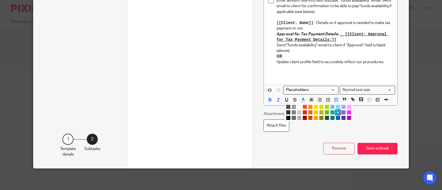
click at [325, 111] on li "color:#68BC00" at bounding box center [327, 112] width 4 height 4
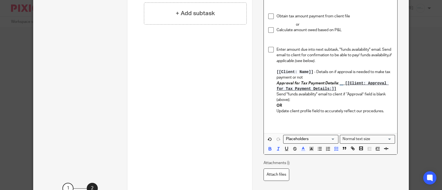
scroll to position [175, 0]
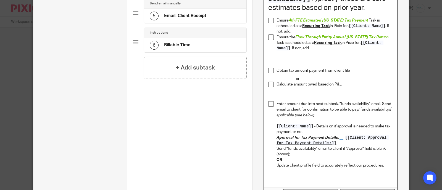
click at [331, 91] on p at bounding box center [330, 95] width 125 height 11
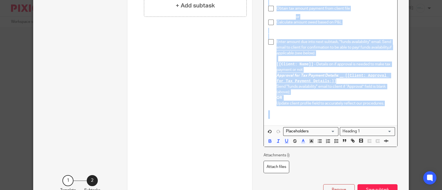
scroll to position [279, 0]
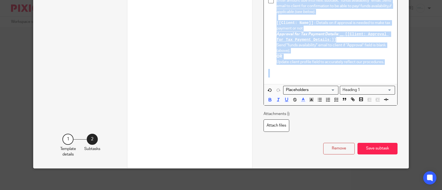
drag, startPoint x: 261, startPoint y: 83, endPoint x: 345, endPoint y: 197, distance: 141.9
click at [345, 190] on html "Work Email Clients Team Reports Settings Work Email Clients Team Reports Settin…" at bounding box center [221, 95] width 442 height 190
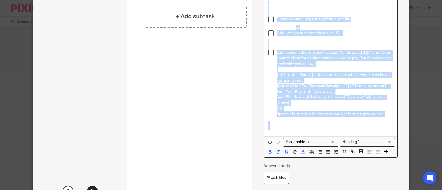
scroll to position [141, 0]
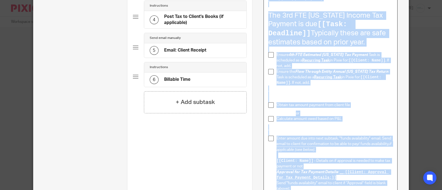
click at [357, 94] on p at bounding box center [330, 94] width 125 height 17
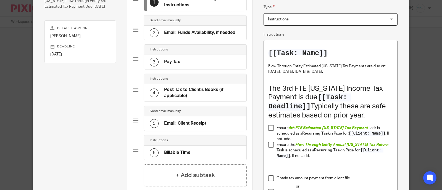
scroll to position [3, 0]
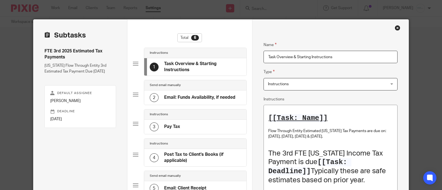
drag, startPoint x: 168, startPoint y: 108, endPoint x: 170, endPoint y: 102, distance: 5.9
click at [168, 108] on div "Send email manually 2 Email: Funds Availability, if needed" at bounding box center [190, 94] width 114 height 29
click at [174, 101] on div "2 Email: Funds Availability, if needed" at bounding box center [193, 97] width 86 height 9
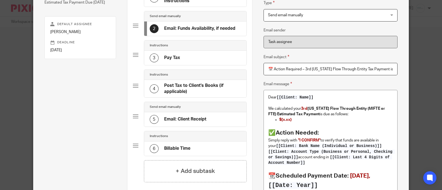
scroll to position [0, 6]
drag, startPoint x: 303, startPoint y: 71, endPoint x: 396, endPoint y: 72, distance: 93.1
click at [396, 72] on div "Name Task Overview & Starting Instructions Type Instructions Instructions Instr…" at bounding box center [330, 131] width 156 height 360
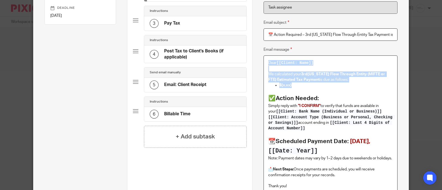
drag, startPoint x: 263, startPoint y: 64, endPoint x: 315, endPoint y: 83, distance: 55.5
click at [315, 83] on div "Dear [[Client: Name]] We calculated your 3rd Michigan Flow Through Entity (MIFT…" at bounding box center [330, 134] width 133 height 157
copy div "Dear [[Client: Name]] We calculated your 3rd Michigan Flow Through Entity (MIFT…"
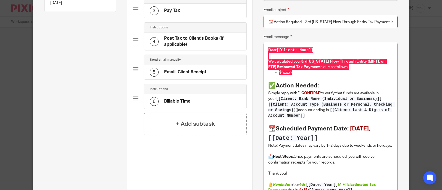
scroll to position [72, 0]
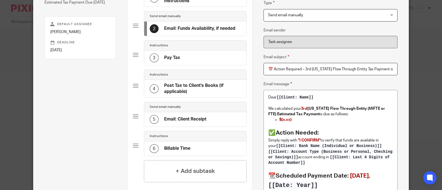
drag, startPoint x: 325, startPoint y: 70, endPoint x: 384, endPoint y: 71, distance: 58.6
click at [384, 70] on input "📅 Action Required – 3rd Michigan Flow Through Entity Tax Payment is DUE" at bounding box center [330, 69] width 134 height 12
click at [187, 166] on div "+ Add subtask" at bounding box center [195, 171] width 103 height 22
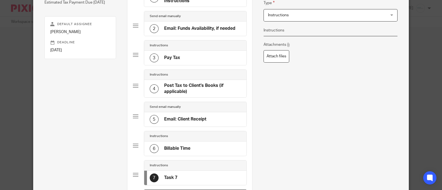
scroll to position [0, 0]
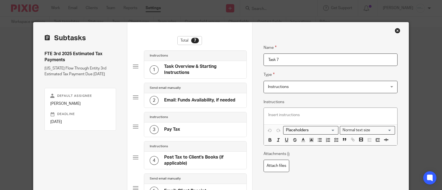
drag, startPoint x: 237, startPoint y: 59, endPoint x: 230, endPoint y: 57, distance: 6.9
click at [230, 57] on div "Subtasks FTE 3rd 2025 Estimated Tax Payments Michigan Flow Through Entity 3rd E…" at bounding box center [220, 166] width 375 height 289
paste input "🚫 4th Michigan Flow Through Entity Tax Payment – None Needed"
click at [277, 62] on input "🚫 4th Michigan Flow Through Entity Tax Payment – None Needed" at bounding box center [330, 60] width 134 height 12
type input "🚫 3rd Michigan Flow Through Entity Tax Payment – None Needed"
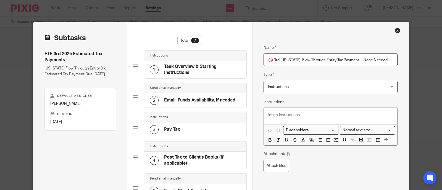
drag, startPoint x: 277, startPoint y: 112, endPoint x: 257, endPoint y: 144, distance: 37.8
click at [258, 143] on div "Name Task Overview & Starting Instructions Type Instructions Instructions Instr…" at bounding box center [330, 168] width 156 height 292
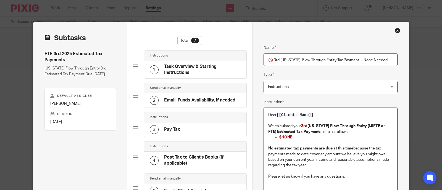
click at [301, 126] on span "3rd" at bounding box center [304, 126] width 6 height 4
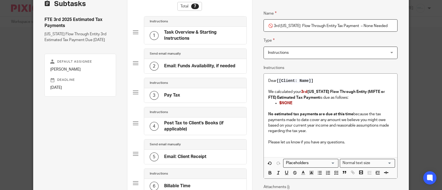
click at [289, 151] on div "Dear [[Client: Name]] We calculated your 3rd Michigan Flow Through Entity (MIFT…" at bounding box center [330, 116] width 133 height 84
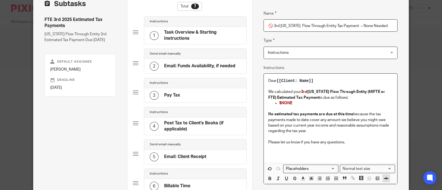
click at [384, 176] on icon "button" at bounding box center [386, 178] width 5 height 5
click at [202, 68] on div "2 Email: Funds Availability, if needed" at bounding box center [193, 66] width 86 height 9
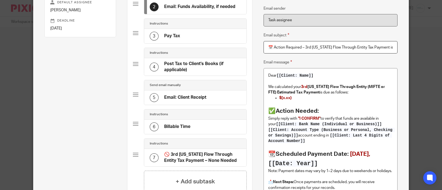
scroll to position [173, 0]
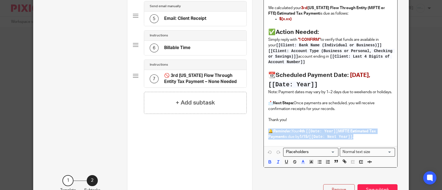
drag, startPoint x: 265, startPoint y: 136, endPoint x: 356, endPoint y: 146, distance: 92.1
click at [365, 144] on div "Dear [[Client: Name]] We calculated your 3rd Michigan Flow Through Entity (MIFT…" at bounding box center [330, 68] width 133 height 157
copy p "🔔 Reminder: Your 4th [[Date: Year]] MIFTE Estimated Tax Payment is due by 1/15/…"
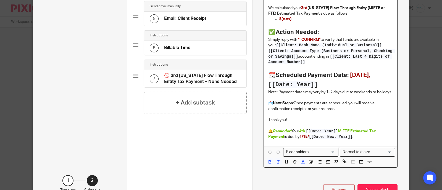
click at [199, 82] on h4 "🚫 3rd Michigan Flow Through Entity Tax Payment – None Needed" at bounding box center [202, 79] width 77 height 12
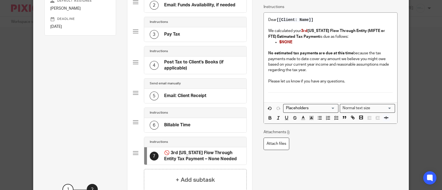
scroll to position [104, 0]
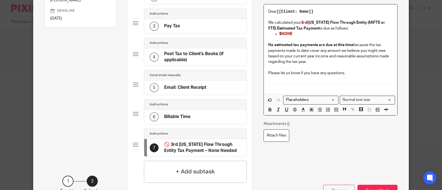
click at [269, 88] on div "Dear [[Client: Name]] We calculated your 3rd Michigan Flow Through Entity (MIFT…" at bounding box center [330, 49] width 133 height 90
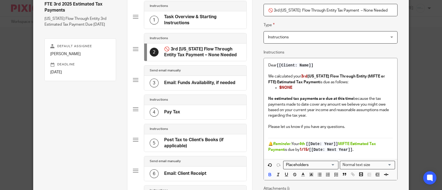
scroll to position [34, 0]
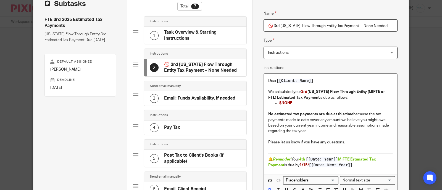
click at [353, 52] on span "Instructions" at bounding box center [319, 53] width 103 height 12
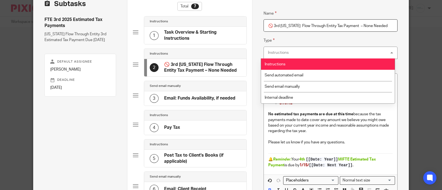
click at [352, 38] on fieldset "Type Instructions Instructions Instructions Send automated email Send email man…" at bounding box center [330, 48] width 134 height 22
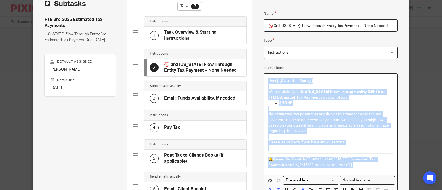
click at [374, 180] on div "Dear [[Client: Name]] We calculated your 3rd Michigan Flow Through Entity (MIFT…" at bounding box center [330, 135] width 133 height 122
copy div "Dear [[Client: Name]] We calculated your 3rd Michigan Flow Through Entity (MIFT…"
click at [308, 49] on span "Instructions" at bounding box center [319, 53] width 103 height 12
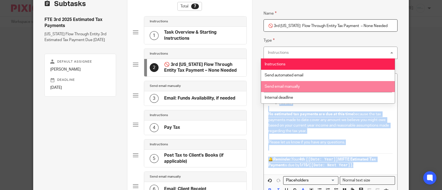
click at [301, 86] on li "Send email manually" at bounding box center [327, 86] width 133 height 11
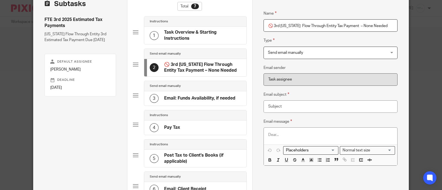
click at [292, 134] on p at bounding box center [330, 135] width 125 height 6
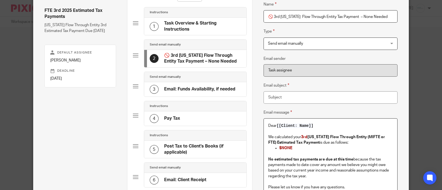
scroll to position [32, 0]
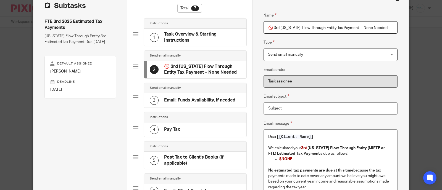
drag, startPoint x: 384, startPoint y: 29, endPoint x: 207, endPoint y: 22, distance: 177.4
click at [207, 22] on div "Subtasks FTE 3rd 2025 Estimated Tax Payments Michigan Flow Through Entity 3rd E…" at bounding box center [220, 142] width 375 height 304
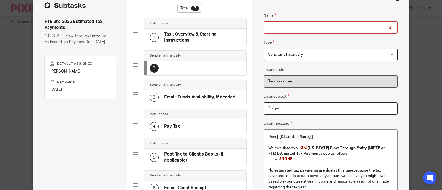
click at [271, 110] on input "Email subject" at bounding box center [330, 108] width 134 height 12
paste input "🚫 3rd Michigan Flow Through Entity Tax Payment – None Needed"
type input "🚫 3rd Michigan Flow Through Entity Tax Payment – None Needed"
click at [299, 25] on input "Name" at bounding box center [330, 27] width 134 height 12
paste input "Email: No FTE Payment Needed"
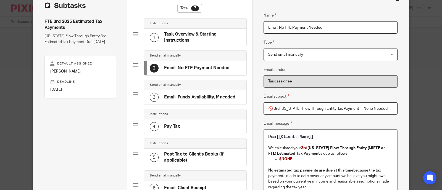
type input "Email: No FTE Payment Needed"
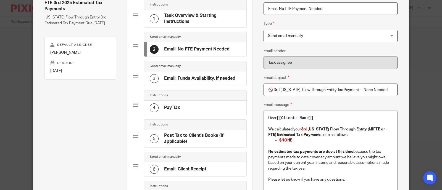
scroll to position [67, 0]
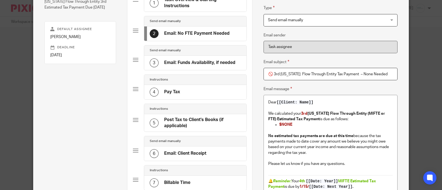
click at [183, 92] on div "4 Pay Tax" at bounding box center [195, 92] width 102 height 14
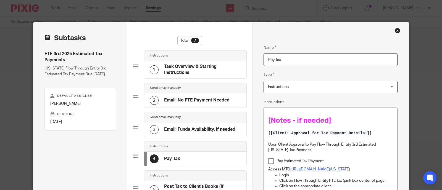
scroll to position [34, 0]
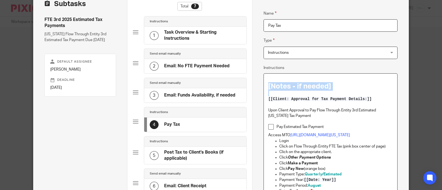
drag, startPoint x: 263, startPoint y: 83, endPoint x: 359, endPoint y: 105, distance: 98.3
click at [385, 101] on div "[Notes - if needed] [[Client: Approval for Tax Payment Details:]] Upon Client A…" at bounding box center [330, 186] width 133 height 225
drag, startPoint x: 341, startPoint y: 102, endPoint x: 264, endPoint y: 82, distance: 79.4
click at [264, 79] on div "[Notes - if needed] [[Client: Approval for Tax Payment Details:]] Upon Client A…" at bounding box center [330, 186] width 133 height 225
drag, startPoint x: 265, startPoint y: 85, endPoint x: 369, endPoint y: 99, distance: 105.3
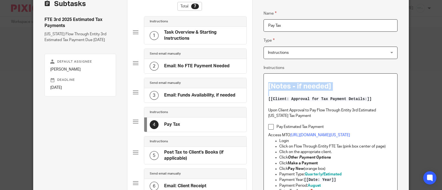
click at [369, 99] on div "[Notes - if needed] [[Client: Approval for Tax Payment Details:]] Upon Client A…" at bounding box center [330, 186] width 133 height 225
copy div "[Notes - if needed]"
click at [321, 108] on p "Upon Client Approval to Pay Flow Through Entity 3rd Estimated Michigan Tax Paym…" at bounding box center [330, 113] width 125 height 11
drag, startPoint x: 376, startPoint y: 100, endPoint x: 260, endPoint y: 97, distance: 116.9
click at [260, 97] on div "Name Task Overview & Starting Instructions Type Instructions Instructions Instr…" at bounding box center [330, 185] width 156 height 395
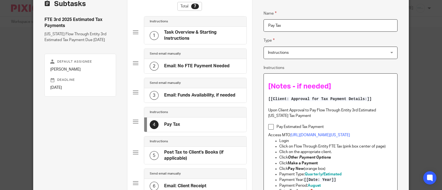
drag, startPoint x: 263, startPoint y: 100, endPoint x: 374, endPoint y: 101, distance: 110.2
click at [374, 101] on div "[Notes - if needed] [[Client: Approval for Tax Payment Details:]] Upon Client A…" at bounding box center [330, 186] width 133 height 225
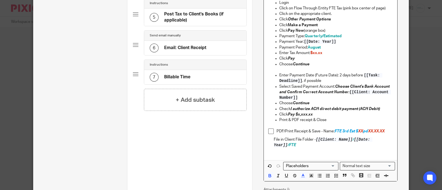
scroll to position [207, 0]
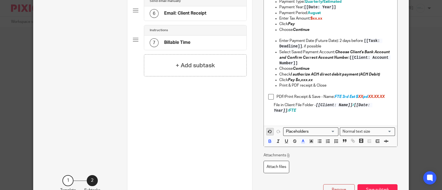
click at [268, 133] on polygon "button" at bounding box center [268, 132] width 1 height 1
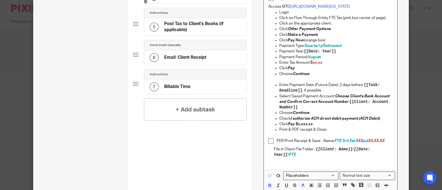
scroll to position [104, 0]
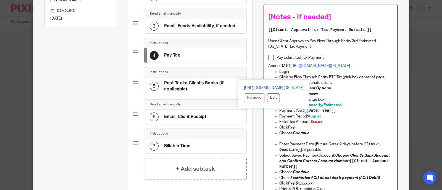
drag, startPoint x: 262, startPoint y: 14, endPoint x: 326, endPoint y: 76, distance: 88.7
click at [326, 76] on div "[Notes - if needed] [[Client: Approval for Tax Payment Details:]] Upon Client A…" at bounding box center [330, 116] width 133 height 225
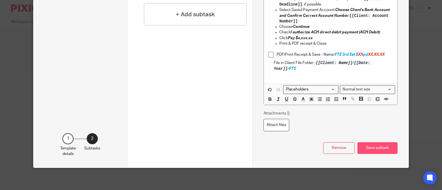
click at [378, 147] on button "Save subtask" at bounding box center [377, 149] width 40 height 12
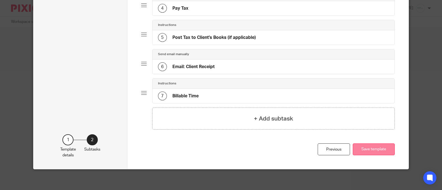
click at [369, 151] on button "Save template" at bounding box center [374, 150] width 42 height 12
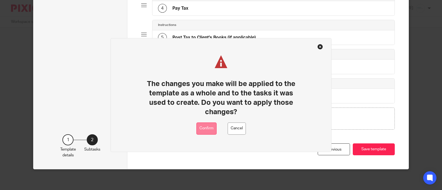
click at [206, 129] on button "Confirm" at bounding box center [206, 129] width 20 height 12
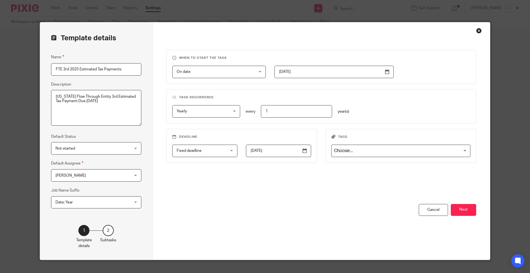
click at [442, 31] on div "Close this dialog window" at bounding box center [479, 31] width 6 height 6
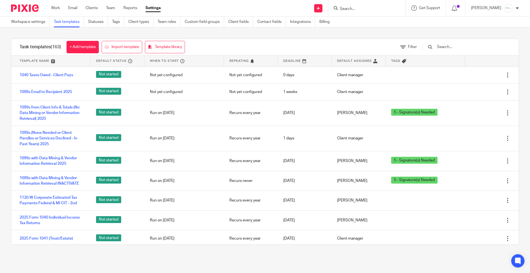
click at [456, 47] on input "text" at bounding box center [469, 47] width 64 height 6
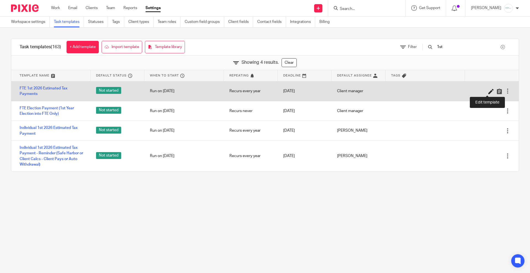
type input "1st"
click at [489, 91] on icon at bounding box center [492, 92] width 6 height 6
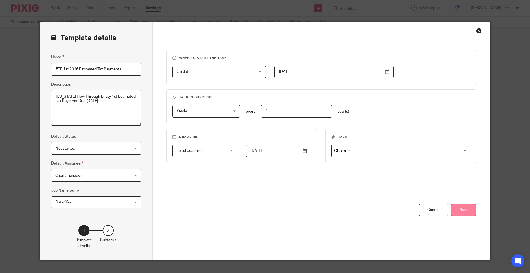
click at [467, 208] on button "Next" at bounding box center [463, 210] width 25 height 12
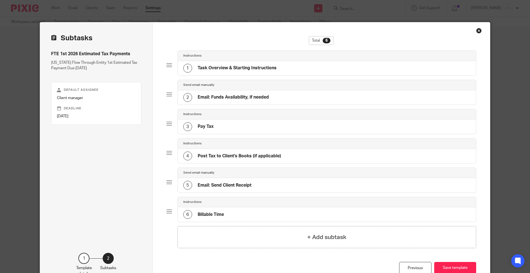
click at [262, 69] on h4 "Task Overview & Starting Instructions" at bounding box center [237, 68] width 79 height 6
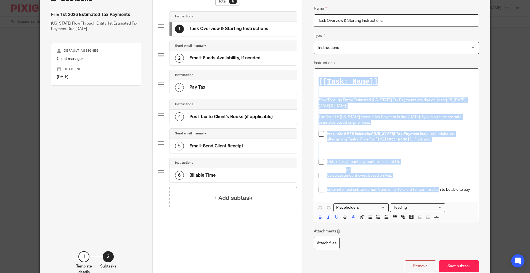
scroll to position [75, 0]
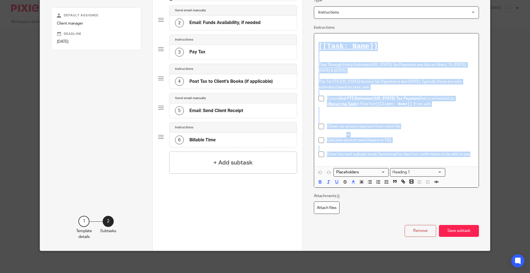
drag, startPoint x: 315, startPoint y: 119, endPoint x: 573, endPoint y: 167, distance: 262.6
click at [530, 167] on html "Work Email Clients Team Reports Settings Work Email Clients Team Reports Settin…" at bounding box center [265, 136] width 530 height 273
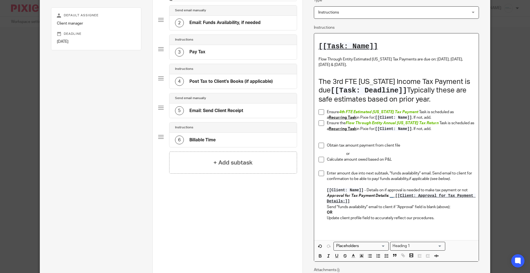
click at [332, 80] on h1 "The 3rd FTE [US_STATE] Income Tax Payment is due [[Task: Deadline]] Typically t…" at bounding box center [397, 91] width 156 height 26
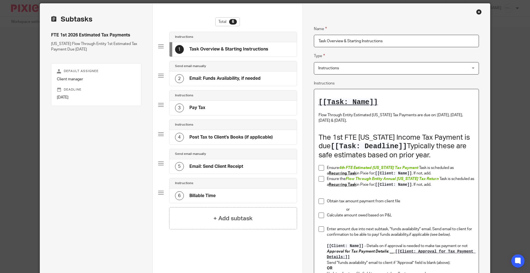
scroll to position [35, 0]
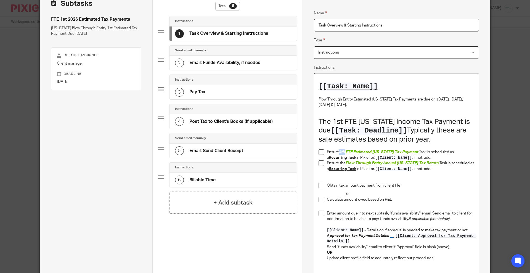
drag, startPoint x: 342, startPoint y: 152, endPoint x: 338, endPoint y: 152, distance: 4.1
click at [339, 152] on span "4th FTE Estimated [US_STATE] Tax Payment" at bounding box center [378, 152] width 79 height 4
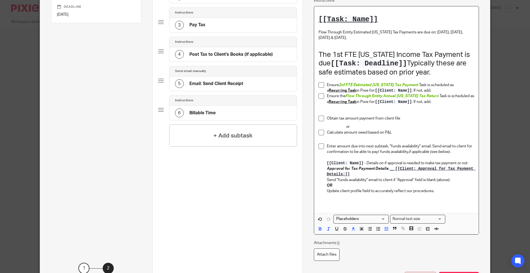
scroll to position [104, 0]
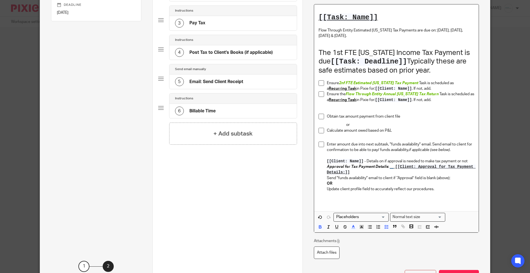
click at [345, 160] on span "[[Client: Name]]" at bounding box center [345, 161] width 37 height 4
click at [410, 169] on p "Approval for Tax Payment Details : __ [[Client: Approval for Tax Payment Detail…" at bounding box center [400, 169] width 147 height 11
click at [409, 165] on span "[[Client: Approval for Tax Payment Details:]]" at bounding box center [401, 170] width 149 height 10
drag, startPoint x: 386, startPoint y: 166, endPoint x: 390, endPoint y: 172, distance: 7.4
click at [390, 172] on p "Approval for Tax Payment Details : __ [[Client: Approval for Tax Payment Detail…" at bounding box center [400, 169] width 147 height 11
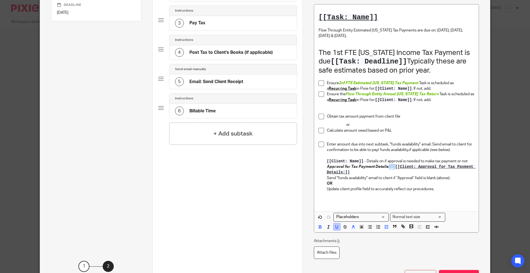
click at [334, 229] on icon "button" at bounding box center [336, 227] width 5 height 5
click at [381, 183] on p "OR" at bounding box center [400, 184] width 147 height 6
click at [393, 168] on span "[[Client: Approval for Tax Payment Details:]]" at bounding box center [401, 170] width 149 height 10
click at [391, 166] on strong "[[Client: Approval for Tax Payment Details:]]" at bounding box center [401, 169] width 149 height 9
click at [370, 171] on p "Approval for Tax Payment Details : [[Client: Approval for Tax Payment Details:]]" at bounding box center [400, 169] width 147 height 11
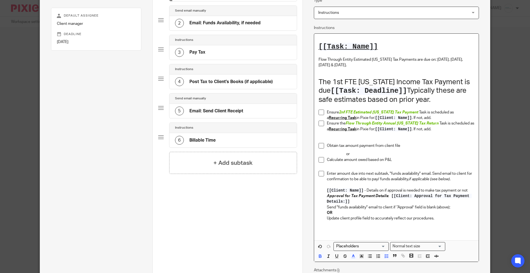
scroll to position [0, 0]
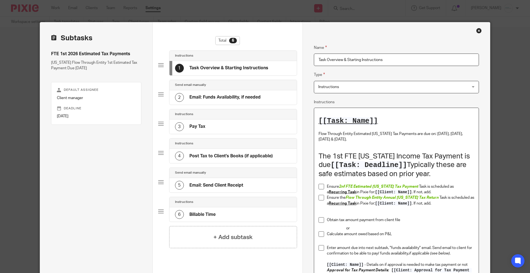
click at [344, 187] on span "2nf FTE Estimated [US_STATE] Tax Payment" at bounding box center [378, 187] width 79 height 4
click at [342, 185] on span "2nf FTE Estimated [US_STATE] Tax Payment" at bounding box center [378, 187] width 79 height 4
drag, startPoint x: 203, startPoint y: 96, endPoint x: 257, endPoint y: 101, distance: 54.7
click at [203, 96] on h4 "Email: Funds Availability, if needed" at bounding box center [224, 97] width 71 height 6
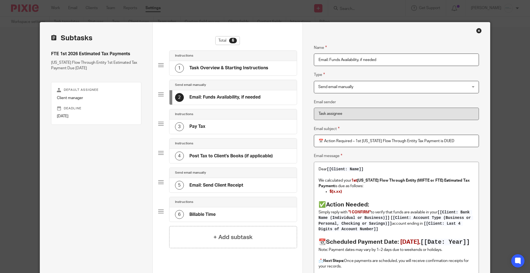
click at [198, 127] on h4 "Pay Tax" at bounding box center [197, 127] width 16 height 6
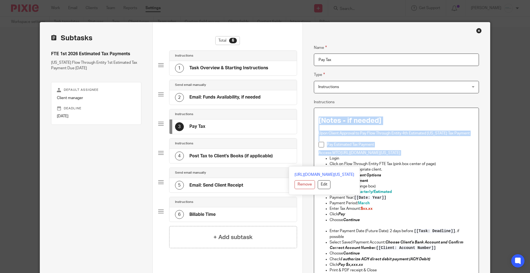
drag, startPoint x: 316, startPoint y: 120, endPoint x: 473, endPoint y: 164, distance: 162.9
click at [473, 164] on div "[Notes - if needed] Upon Client Approval to Pay Flow Through Entity 4th Estimat…" at bounding box center [396, 203] width 165 height 191
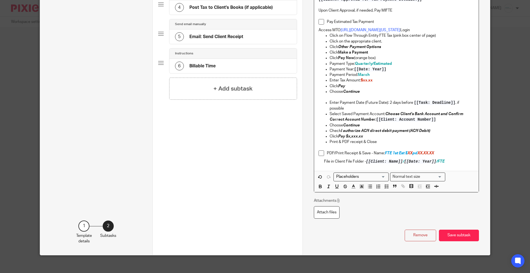
scroll to position [153, 0]
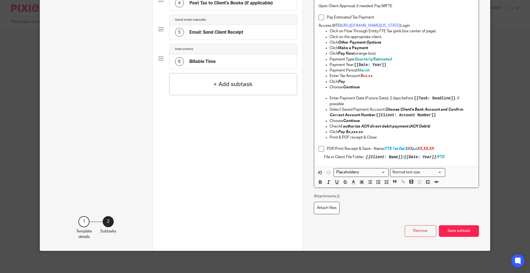
click at [229, 35] on h4 "Email: Send Client Receipt" at bounding box center [216, 33] width 54 height 6
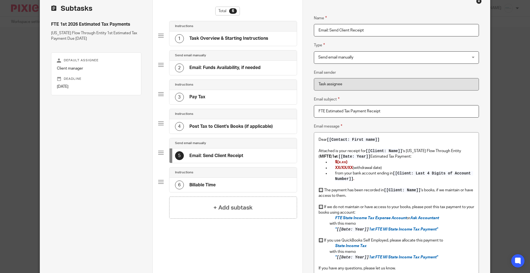
scroll to position [104, 0]
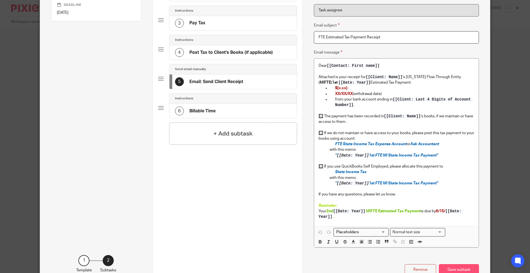
click at [455, 268] on button "Save subtask" at bounding box center [459, 270] width 40 height 12
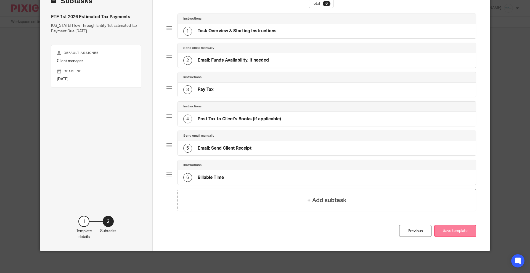
click at [442, 230] on button "Save template" at bounding box center [455, 231] width 42 height 12
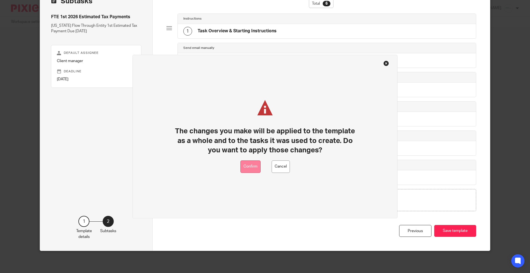
click at [249, 167] on button "Confirm" at bounding box center [251, 166] width 20 height 12
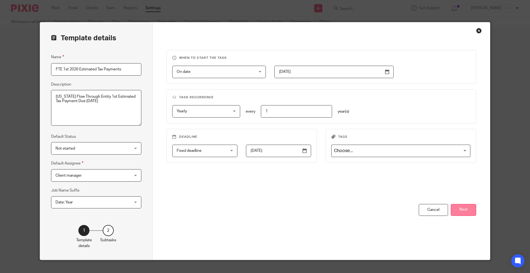
click at [455, 212] on button "Next" at bounding box center [463, 210] width 25 height 12
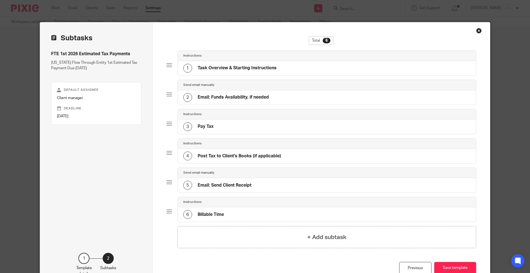
click at [220, 66] on h4 "Task Overview & Starting Instructions" at bounding box center [237, 68] width 79 height 6
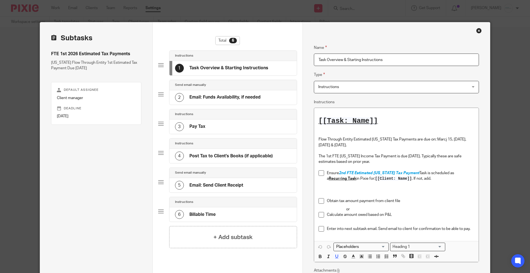
click at [478, 30] on div "Close this dialog window" at bounding box center [479, 31] width 6 height 6
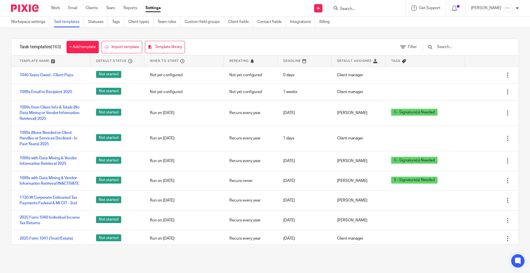
click at [455, 48] on input "text" at bounding box center [469, 47] width 64 height 6
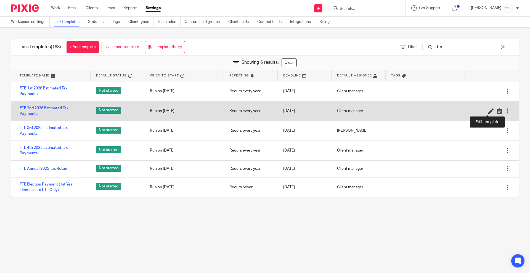
type input "fte"
click at [489, 111] on icon at bounding box center [492, 111] width 6 height 6
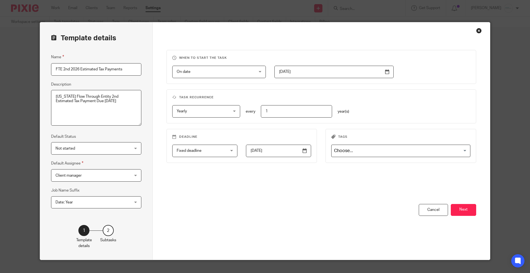
click at [474, 199] on div "When to start the task On date On date Disable On date Week day Month day On cl…" at bounding box center [322, 127] width 310 height 154
click at [469, 205] on button "Next" at bounding box center [463, 210] width 25 height 12
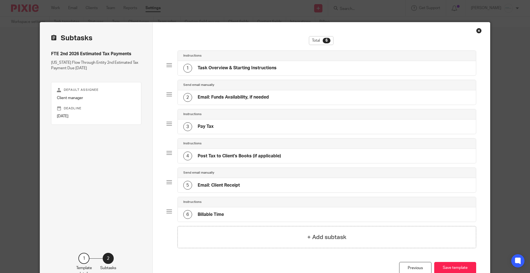
click at [270, 64] on div "1 Task Overview & Starting Instructions" at bounding box center [229, 68] width 93 height 9
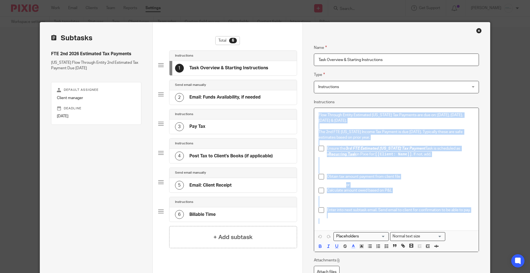
drag, startPoint x: 315, startPoint y: 114, endPoint x: 489, endPoint y: 244, distance: 216.7
click at [489, 244] on div "Template details Name FTE 2nd 2026 Estimated Tax Payments Description [US_STATE…" at bounding box center [265, 136] width 530 height 273
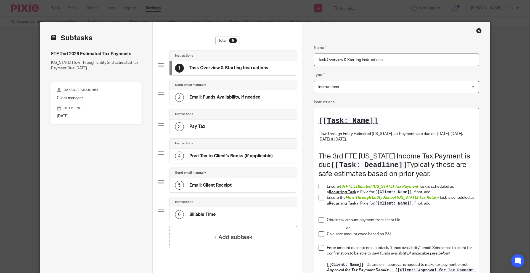
scroll to position [36, 0]
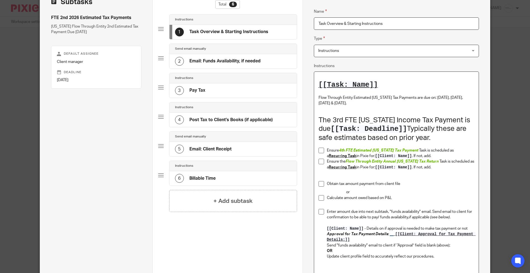
click at [339, 120] on h1 "The 3rd FTE Michigan Income Tax Payment is due [[Task: Deadline]] Typically the…" at bounding box center [397, 129] width 156 height 26
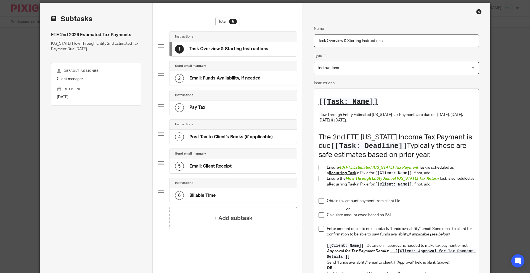
scroll to position [44, 0]
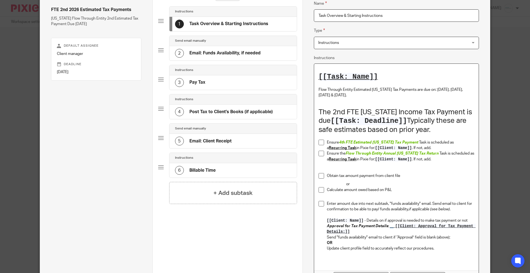
click at [341, 141] on span "4th FTE Estimated Michigan Tax Payment" at bounding box center [378, 143] width 79 height 4
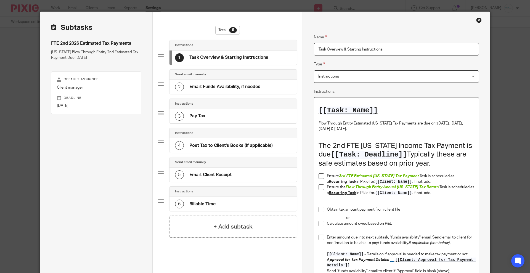
scroll to position [10, 0]
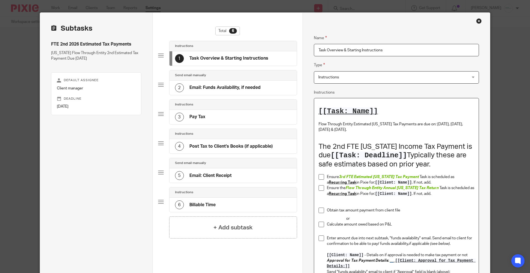
click at [219, 86] on h4 "Email: Funds Availability, if needed" at bounding box center [224, 88] width 71 height 6
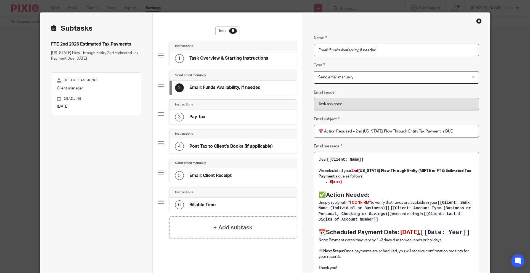
drag, startPoint x: 452, startPoint y: 132, endPoint x: 300, endPoint y: 131, distance: 152.2
click at [303, 131] on div "Name Task Overview & Starting Instructions Type Instructions Instructions Instr…" at bounding box center [397, 191] width 188 height 356
click at [218, 225] on h4 "+ Add subtask" at bounding box center [232, 227] width 39 height 9
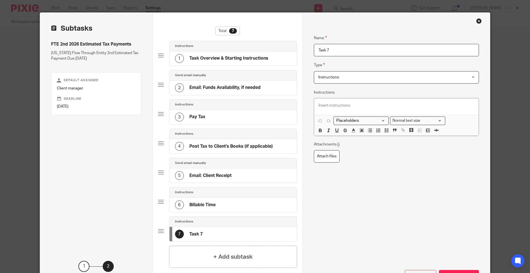
drag, startPoint x: 334, startPoint y: 52, endPoint x: 298, endPoint y: 49, distance: 36.3
click at [298, 49] on div "Subtasks FTE 2nd 2026 Estimated Tax Payments Michigan Flow Through Entity 2nd E…" at bounding box center [265, 154] width 450 height 283
paste input "🚫 4th Michigan Flow Through Entity Tax Payment – None Needed"
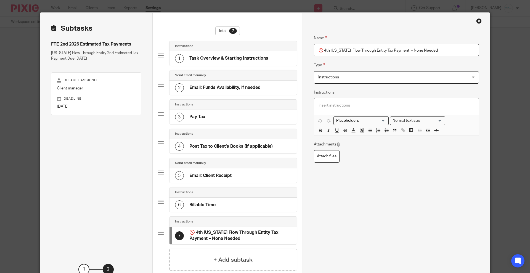
click at [323, 52] on input "🚫 4th Michigan Flow Through Entity Tax Payment – None Needed" at bounding box center [396, 50] width 165 height 12
type input "🚫 2nd Michigan Flow Through Entity Tax Payment – None Needed"
click at [422, 80] on span "Instructions" at bounding box center [382, 78] width 128 height 12
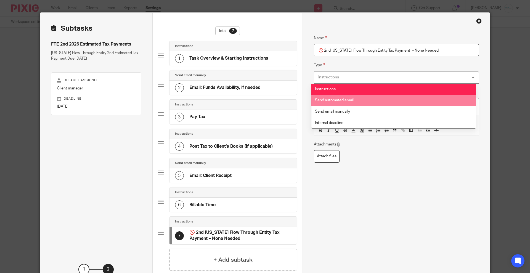
click at [361, 97] on li "Send automated email" at bounding box center [394, 100] width 165 height 11
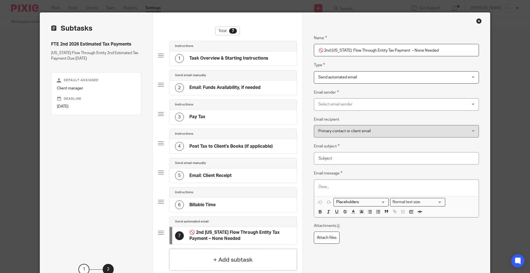
click at [361, 81] on span "Send automated email" at bounding box center [382, 78] width 128 height 12
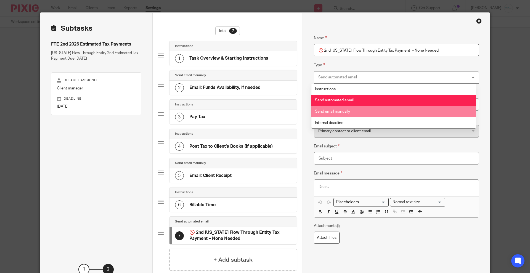
click at [342, 115] on li "Send email manually" at bounding box center [394, 111] width 165 height 11
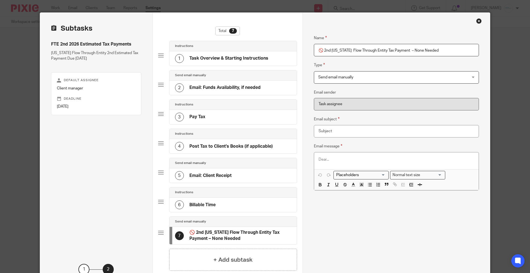
click at [319, 162] on p at bounding box center [397, 160] width 156 height 6
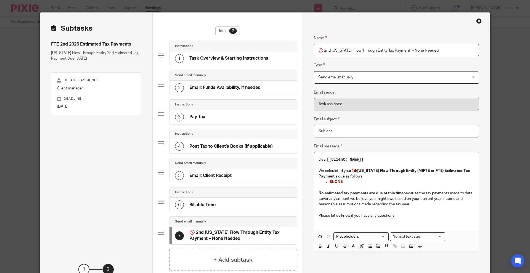
drag, startPoint x: 444, startPoint y: 50, endPoint x: 298, endPoint y: 49, distance: 145.5
click at [298, 49] on div "Subtasks FTE 2nd 2026 Estimated Tax Payments Michigan Flow Through Entity 2nd E…" at bounding box center [265, 156] width 450 height 286
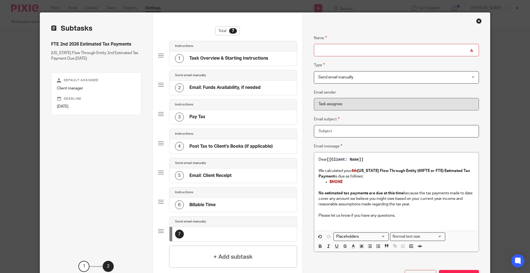
click at [336, 129] on input "Email subject" at bounding box center [396, 131] width 165 height 12
paste input "🚫 2nd Michigan Flow Through Entity Tax Payment – None Needed"
type input "🚫 2nd Michigan Flow Through Entity Tax Payment – None Needed"
click at [338, 49] on input "Name" at bounding box center [396, 50] width 165 height 12
paste input "Email: No FTE Payment Needed"
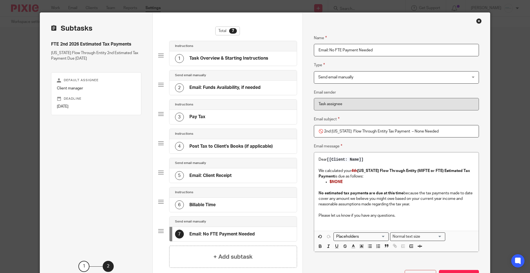
type input "Email: No FTE Payment Needed"
click at [353, 170] on span "4th" at bounding box center [355, 171] width 6 height 4
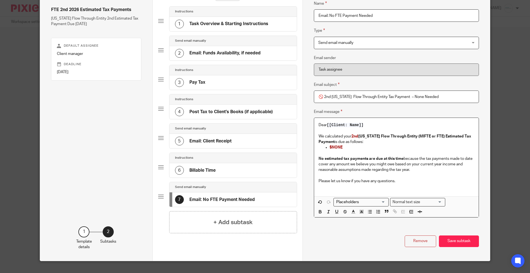
click at [412, 188] on p at bounding box center [397, 187] width 156 height 6
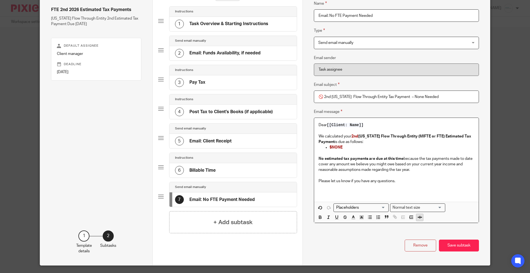
click at [418, 215] on icon "button" at bounding box center [420, 217] width 5 height 5
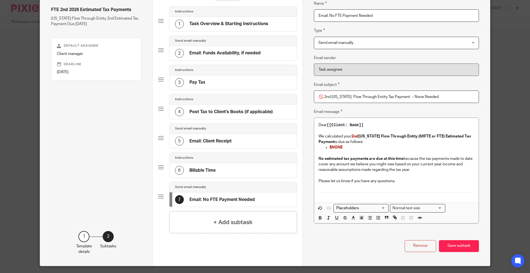
click at [209, 52] on h4 "Email: Funds Availability, if needed" at bounding box center [224, 53] width 71 height 6
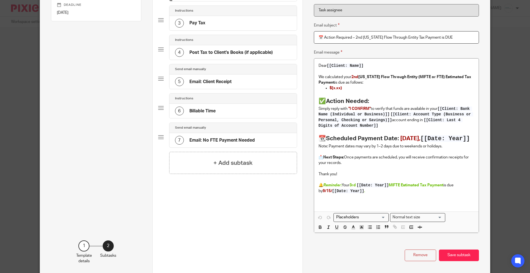
scroll to position [113, 0]
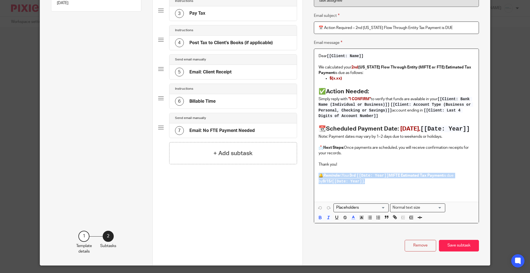
drag, startPoint x: 315, startPoint y: 184, endPoint x: 381, endPoint y: 189, distance: 67.0
click at [381, 189] on div "Dear [[Client: Name]] We calculated your 2nd Michigan Flow Through Entity (MIFT…" at bounding box center [396, 125] width 165 height 153
copy p "🔔 Reminder: Your 3rd [[Date: Year]] MIFTE Estimated Tax Payment is due by 9/15/…"
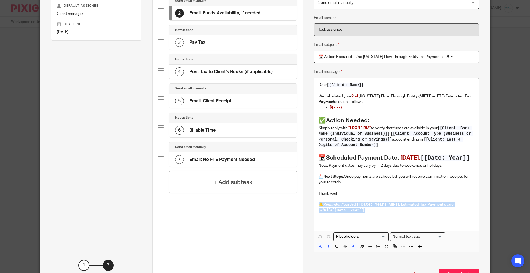
scroll to position [44, 0]
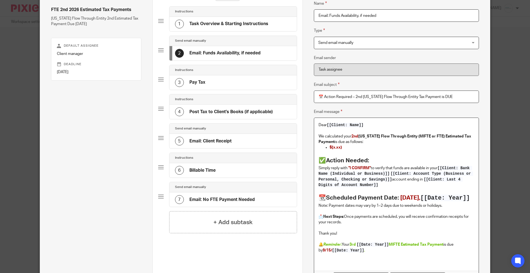
drag, startPoint x: 210, startPoint y: 198, endPoint x: 223, endPoint y: 197, distance: 13.3
click at [211, 197] on h4 "Email: No FTE Payment Needed" at bounding box center [221, 200] width 65 height 6
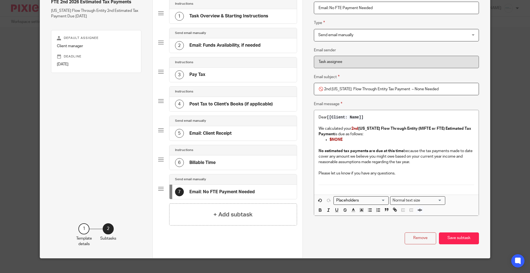
scroll to position [59, 0]
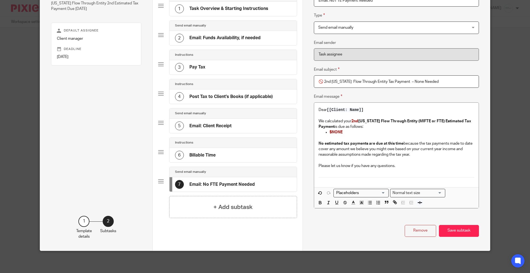
click at [319, 183] on div "Dear [[Client: Name]] We calculated your 2nd Michigan Flow Through Entity (MIFT…" at bounding box center [396, 145] width 165 height 84
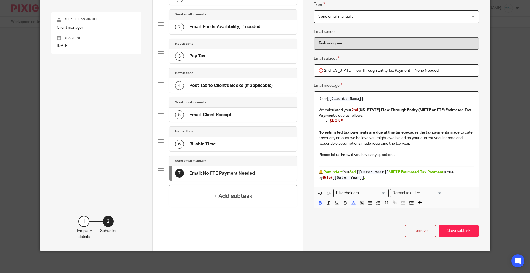
scroll to position [1, 0]
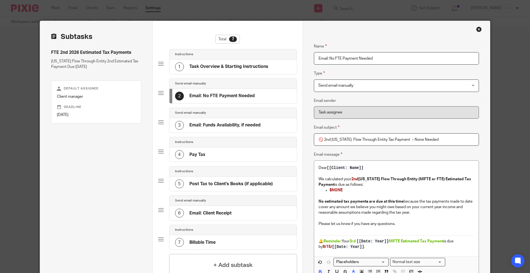
click at [216, 125] on h4 "Email: Funds Availability, if needed" at bounding box center [224, 125] width 71 height 6
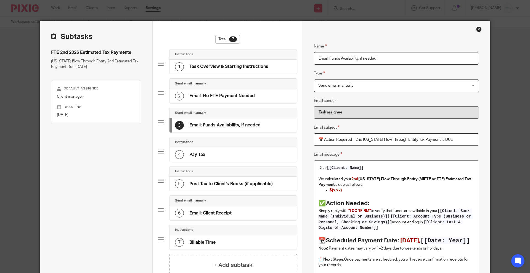
click at [198, 149] on div "4 Pay Tax" at bounding box center [233, 154] width 127 height 14
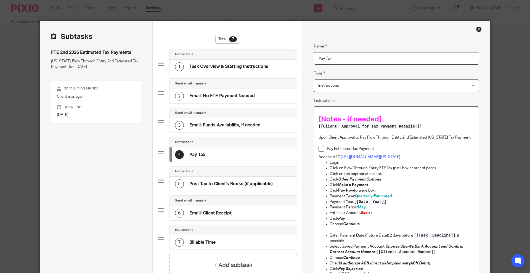
drag, startPoint x: 315, startPoint y: 138, endPoint x: 413, endPoint y: 160, distance: 100.2
click at [413, 160] on div "[Notes - if needed] [[Client: Approval for Tax Payment Details:]] Upon Client A…" at bounding box center [396, 214] width 165 height 214
click at [350, 148] on p "Pay Estimated Tax Payment" at bounding box center [400, 149] width 147 height 6
drag, startPoint x: 313, startPoint y: 134, endPoint x: 461, endPoint y: 164, distance: 151.4
click at [461, 164] on div "[Notes - if needed] [[Client: Approval for Tax Payment Details:]] Upon Client A…" at bounding box center [396, 214] width 165 height 214
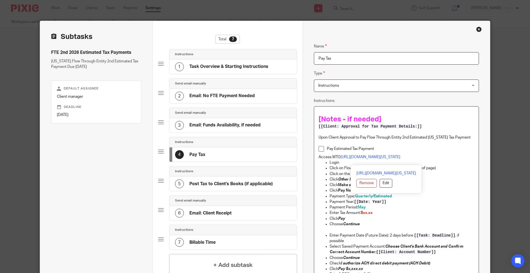
copy div "Upon Client Approval to Pay Flow Through Entity 2nd Estimated Michigan Tax Paym…"
click at [425, 109] on div "[Notes - if needed] [[Client: Approval for Tax Payment Details:]] Upon Client A…" at bounding box center [396, 214] width 165 height 214
drag, startPoint x: 314, startPoint y: 117, endPoint x: 474, endPoint y: 163, distance: 165.8
click at [474, 163] on div "[Notes - if needed] [[Client: Approval for Tax Payment Details:]] Upon Client A…" at bounding box center [396, 214] width 165 height 214
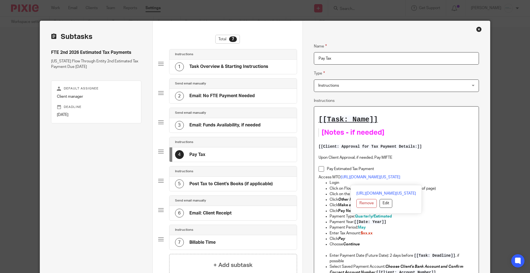
drag, startPoint x: 314, startPoint y: 119, endPoint x: 457, endPoint y: 183, distance: 156.5
click at [457, 183] on div "[[Task: Name]] [Notes - if needed] [[Client: Approval for Tax Payment Details:]…" at bounding box center [396, 224] width 165 height 234
copy div "[[Task: Name]] [Notes - if needed] [[Client: Approval for Tax Payment Details:]…"
click at [420, 132] on h1 "[Notes - if needed]" at bounding box center [393, 132] width 142 height 9
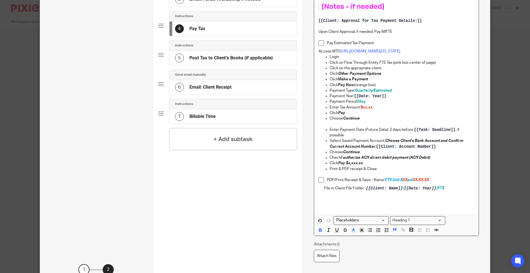
scroll to position [139, 0]
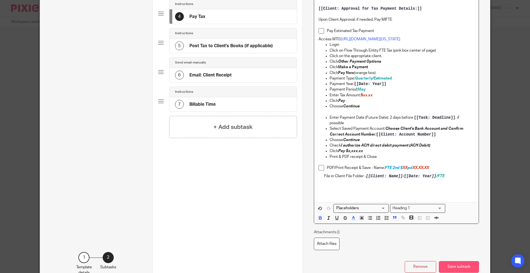
click at [454, 265] on button "Save subtask" at bounding box center [459, 267] width 40 height 12
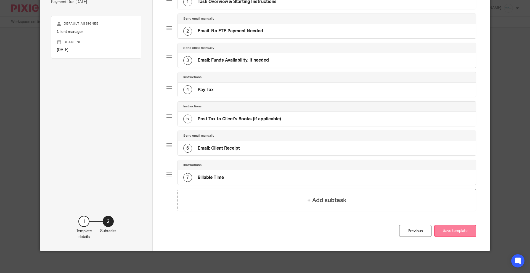
click at [445, 233] on button "Save template" at bounding box center [455, 231] width 42 height 12
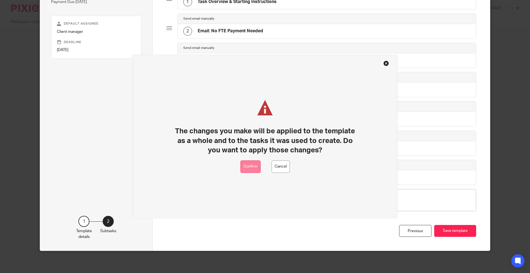
click at [248, 165] on button "Confirm" at bounding box center [251, 166] width 20 height 12
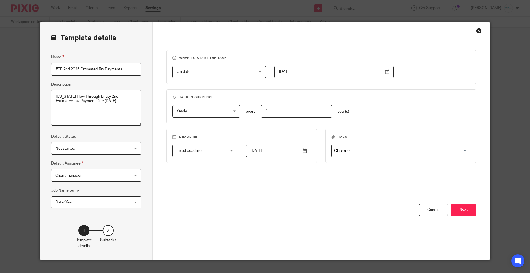
click at [476, 31] on div "Close this dialog window" at bounding box center [479, 31] width 6 height 6
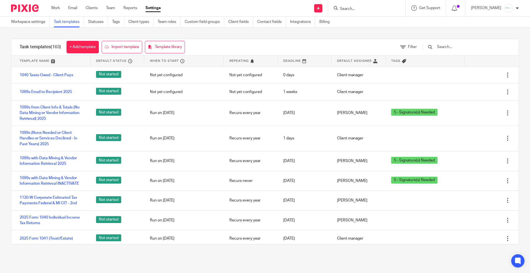
click at [461, 48] on input "text" at bounding box center [469, 47] width 64 height 6
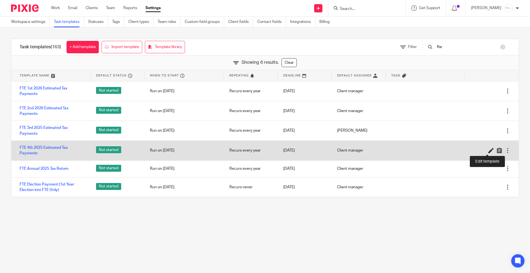
type input "fte"
click at [489, 150] on icon at bounding box center [492, 151] width 6 height 6
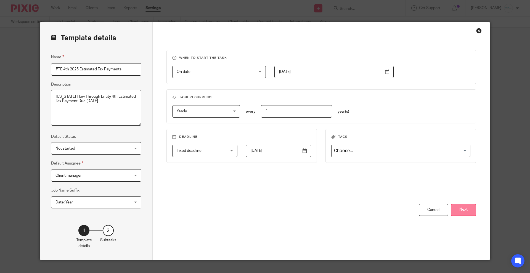
click at [458, 207] on button "Next" at bounding box center [463, 210] width 25 height 12
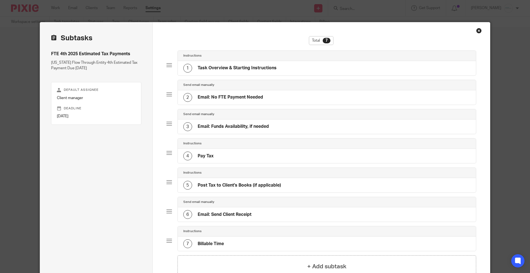
click at [250, 67] on h4 "Task Overview & Starting Instructions" at bounding box center [237, 68] width 79 height 6
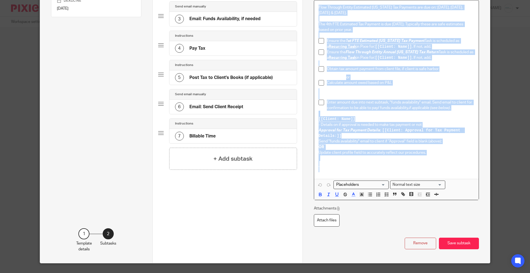
scroll to position [120, 0]
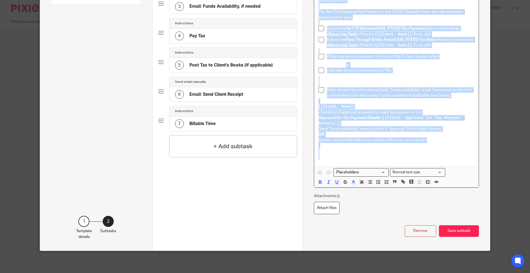
drag, startPoint x: 316, startPoint y: 113, endPoint x: 392, endPoint y: 273, distance: 177.3
click at [392, 273] on html "Work Email Clients Team Reports Settings Work Email Clients Team Reports Settin…" at bounding box center [265, 136] width 530 height 273
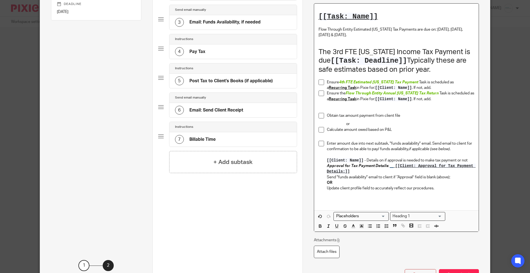
scroll to position [30, 0]
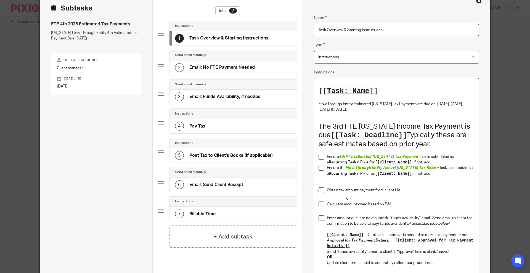
click at [332, 125] on h1 "The 3rd FTE Michigan Income Tax Payment is due [[Task: Deadline]] Typically the…" at bounding box center [397, 135] width 156 height 26
drag, startPoint x: 312, startPoint y: 154, endPoint x: 402, endPoint y: 157, distance: 90.4
click at [402, 157] on div "[[Task: Name]] Flow Through Entity Estimated Michigan Tax Payments are due on: …" at bounding box center [396, 181] width 165 height 207
click at [343, 156] on span "4th FTE Estimated Michigan Tax Payment" at bounding box center [378, 157] width 79 height 4
click at [212, 70] on h4 "Email: No FTE Payment Needed" at bounding box center [221, 68] width 65 height 6
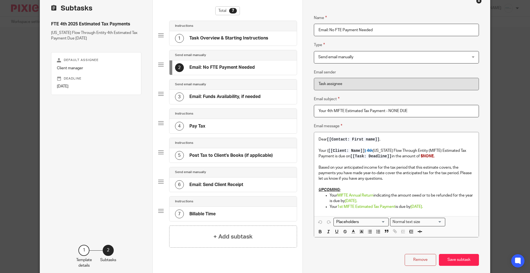
click at [199, 101] on div "3 Email: Funds Availability, if needed" at bounding box center [218, 97] width 86 height 9
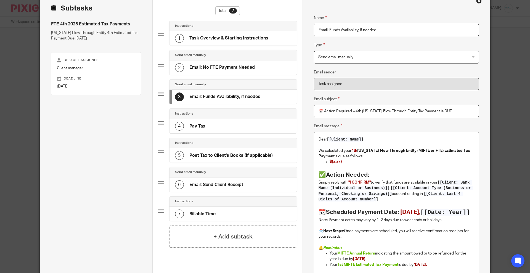
click at [211, 65] on h4 "Email: No FTE Payment Needed" at bounding box center [221, 68] width 65 height 6
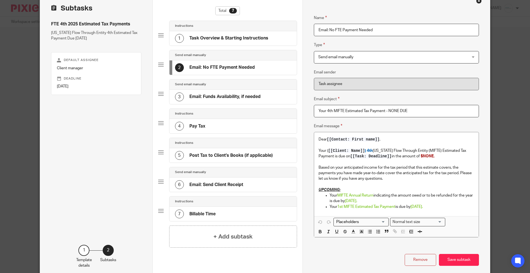
drag, startPoint x: 409, startPoint y: 110, endPoint x: 285, endPoint y: 110, distance: 124.0
click at [285, 110] on div "Subtasks FTE 4th 2025 Estimated Tax Payments Michigan Flow Through Entity 4th E…" at bounding box center [265, 136] width 450 height 287
paste input "📅 Action Required – 2nd Michigan Flow Through Entity Tax Payment is"
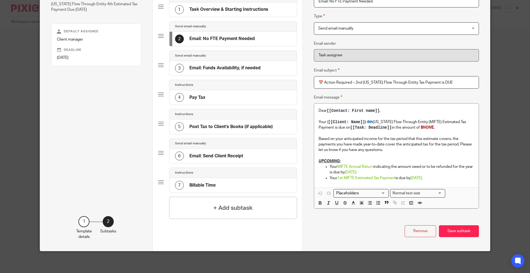
scroll to position [59, 0]
drag, startPoint x: 458, startPoint y: 85, endPoint x: 279, endPoint y: 85, distance: 179.5
click at [279, 85] on div "Subtasks FTE 4th 2025 Estimated Tax Payments Michigan Flow Through Entity 4th E…" at bounding box center [265, 107] width 450 height 287
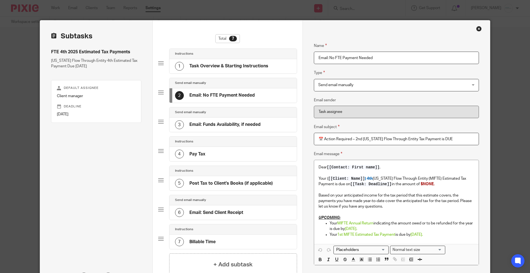
scroll to position [0, 0]
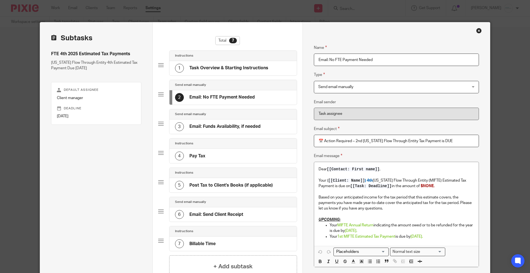
drag, startPoint x: 371, startPoint y: 138, endPoint x: 499, endPoint y: 120, distance: 128.9
drag, startPoint x: 499, startPoint y: 120, endPoint x: 439, endPoint y: 143, distance: 64.6
click at [427, 144] on input "📅 Action Required – 2nd Michigan Flow Through Entity Tax Payment is DUE" at bounding box center [396, 141] width 165 height 12
drag, startPoint x: 457, startPoint y: 142, endPoint x: 288, endPoint y: 139, distance: 168.2
click at [288, 139] on div "Subtasks FTE 4th 2025 Estimated Tax Payments Michigan Flow Through Entity 4th E…" at bounding box center [265, 165] width 450 height 287
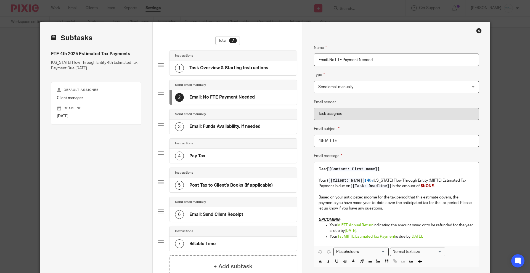
paste input "3rd Michigan Flow Through Entity Tax Payment is DUE"
drag, startPoint x: 348, startPoint y: 143, endPoint x: 230, endPoint y: 135, distance: 117.9
click at [230, 135] on div "Subtasks FTE 4th 2025 Estimated Tax Payments Michigan Flow Through Entity 4th E…" at bounding box center [265, 165] width 450 height 287
click at [318, 139] on input "3rd Michigan Flow Through Entity Tax Payment is DUE" at bounding box center [396, 141] width 165 height 12
click at [410, 141] on input "4th Michigan Flow Through Entity Tax Payment is DUE" at bounding box center [396, 141] width 165 height 12
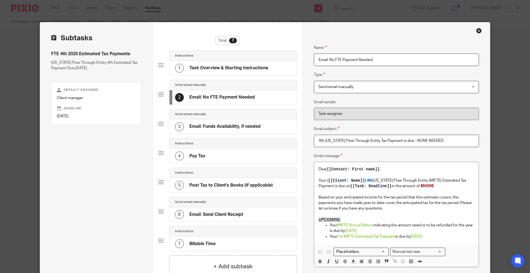
type input "4th Michigan Flow Through Entity Tax Payment is due - NONE NEEDED"
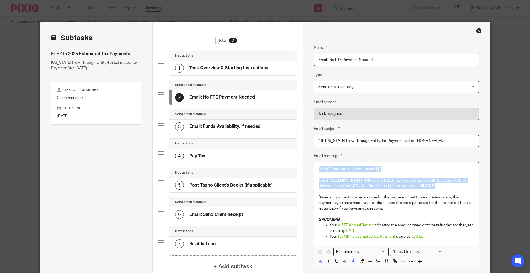
drag, startPoint x: 316, startPoint y: 168, endPoint x: 438, endPoint y: 190, distance: 124.2
click at [438, 190] on div "Dear [[Contact: First name]] , Your ( [[Client: Name]] ) 4th Michigan Flow Thro…" at bounding box center [396, 204] width 165 height 84
paste div
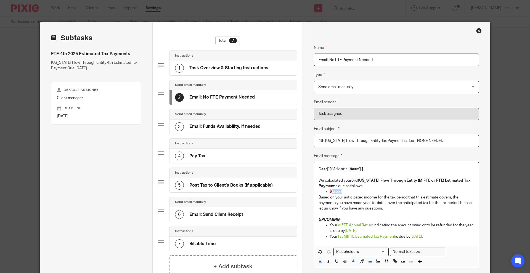
drag, startPoint x: 329, startPoint y: 191, endPoint x: 347, endPoint y: 191, distance: 18.2
click at [347, 191] on p "$[x.xx}" at bounding box center [402, 192] width 145 height 6
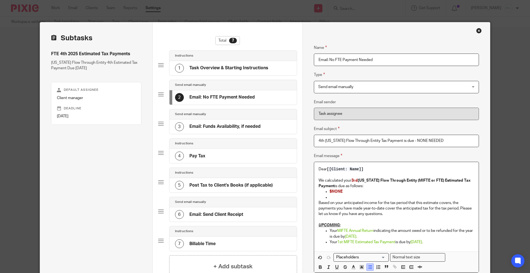
click at [370, 265] on icon "button" at bounding box center [370, 267] width 5 height 5
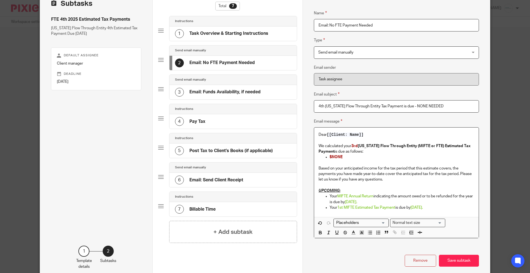
scroll to position [64, 0]
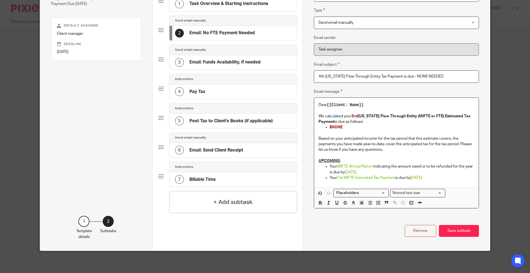
click at [219, 57] on div "3 Email: Funds Availability, if needed" at bounding box center [233, 62] width 127 height 14
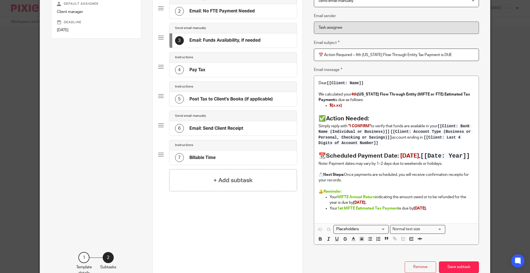
scroll to position [132, 0]
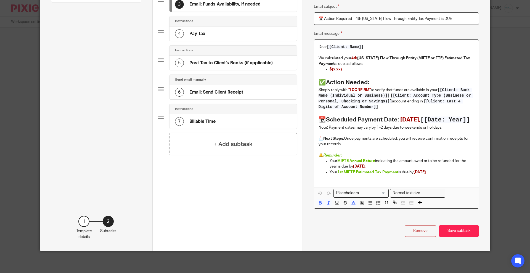
drag, startPoint x: 359, startPoint y: 152, endPoint x: 439, endPoint y: 173, distance: 82.4
click at [439, 173] on div "Dear [[Client: Name]] We calculated your 4th Michigan Flow Through Entity (MIFT…" at bounding box center [396, 113] width 165 height 147
copy div "🔔 Reminder: Your MIFTE Annual Return indicating the amount owed or to be refund…"
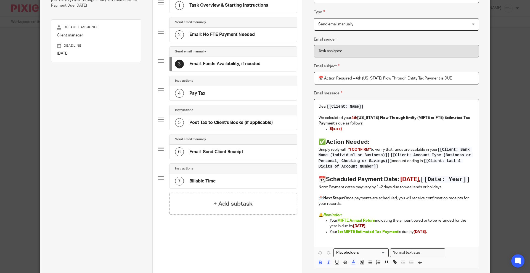
click at [230, 34] on h4 "Email: No FTE Payment Needed" at bounding box center [221, 35] width 65 height 6
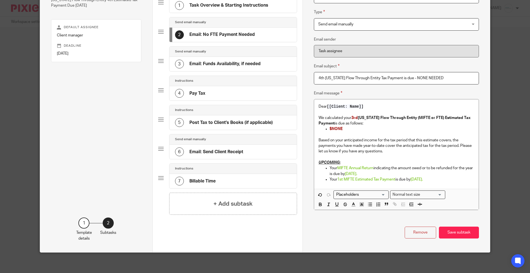
scroll to position [54, 0]
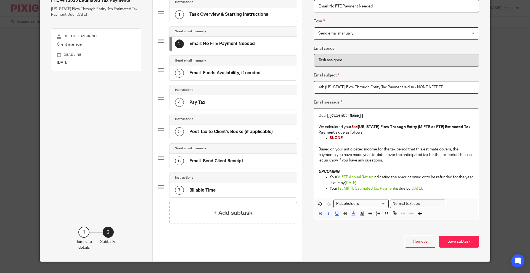
drag, startPoint x: 315, startPoint y: 171, endPoint x: 463, endPoint y: 192, distance: 149.5
click at [463, 192] on div "Dear [[Client: Name]] We calculated your 3rd Michigan Flow Through Entity (MIFT…" at bounding box center [396, 153] width 165 height 89
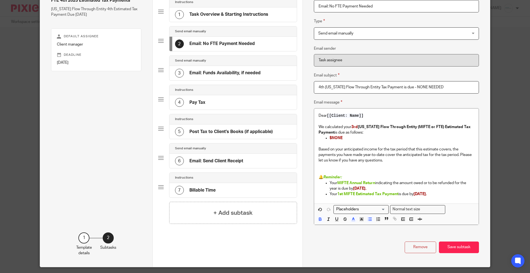
drag, startPoint x: 448, startPoint y: 86, endPoint x: 279, endPoint y: 86, distance: 168.2
click at [279, 86] on div "Subtasks FTE 4th 2025 Estimated Tax Payments Michigan Flow Through Entity 4th E…" at bounding box center [265, 118] width 450 height 298
paste input "🚫 3rd Individual Estimated Tax Payments – None Needed"
click at [321, 88] on input "🚫 3rd Individual Estimated Tax Payments – None Needed" at bounding box center [396, 87] width 165 height 12
drag, startPoint x: 347, startPoint y: 88, endPoint x: 390, endPoint y: 88, distance: 42.5
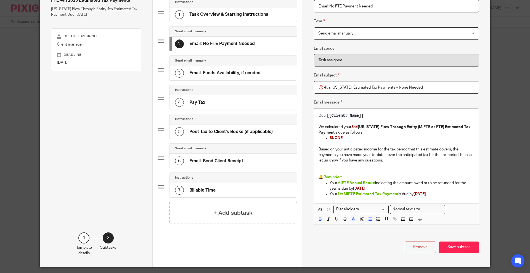
click at [390, 88] on input "🚫 4th Michigan Estimated Tax Payments – None Needed" at bounding box center [396, 87] width 165 height 12
paste input "Flow Through Entity Tax Payment"
click at [346, 87] on input "🚫 4th Michigan Flow Through Entity Tax Payment – None Needed" at bounding box center [396, 87] width 165 height 12
click at [315, 149] on div "Dear [[Client: Name]] We calculated your 3rd Michigan Flow Through Entity (MIFT…" at bounding box center [396, 156] width 165 height 95
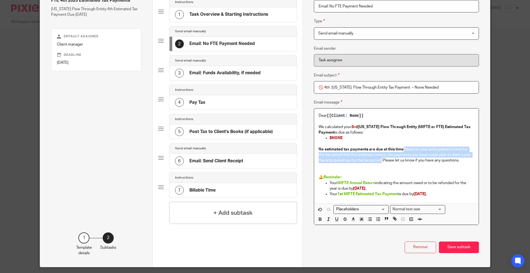
drag, startPoint x: 403, startPoint y: 149, endPoint x: 380, endPoint y: 160, distance: 25.7
click at [380, 160] on p "No estimated tax payments are due at this time Based on your anticipated income…" at bounding box center [397, 155] width 156 height 17
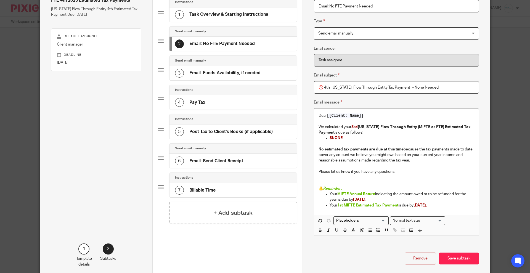
click at [328, 181] on p at bounding box center [397, 183] width 156 height 6
click at [418, 229] on icon "button" at bounding box center [420, 230] width 5 height 5
drag, startPoint x: 434, startPoint y: 88, endPoint x: 323, endPoint y: 83, distance: 111.2
click at [303, 85] on div "Name Task Overview & Starting Instructions Type Instructions Instructions Instr…" at bounding box center [397, 124] width 188 height 310
click at [329, 88] on input "🚫 4th Michigan Flow Through Entity Tax Payment – None Needed" at bounding box center [396, 87] width 165 height 12
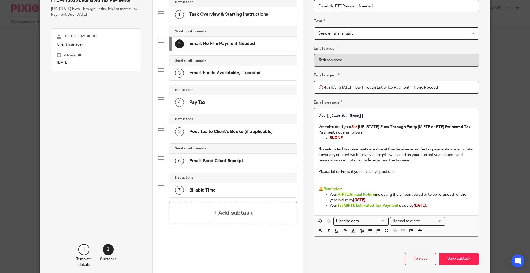
type input "🚫 4th Michigan Flow Through Entity Tax Payment – None Needed"
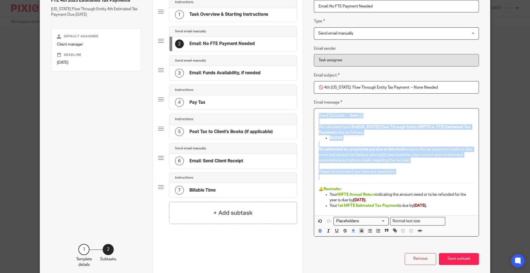
drag, startPoint x: 314, startPoint y: 115, endPoint x: 416, endPoint y: 167, distance: 114.4
click at [470, 181] on div "Dear [[Client: Name]] We calculated your 3rd Michigan Flow Through Entity (MIFT…" at bounding box center [396, 162] width 165 height 107
copy div "Dear [[Client: Name]] We calculated your 3rd Michigan Flow Through Entity (MIFT…"
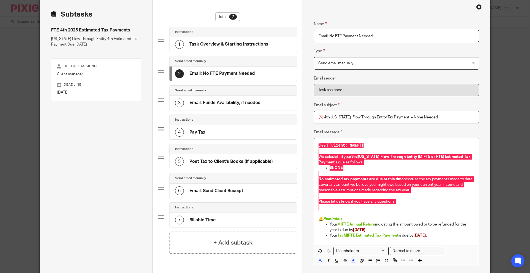
scroll to position [35, 0]
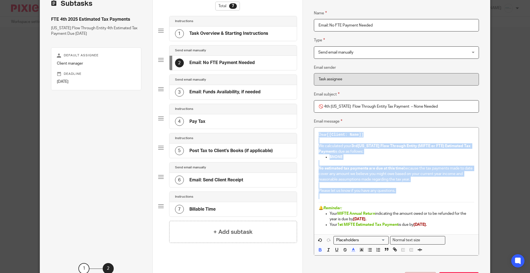
drag, startPoint x: 354, startPoint y: 144, endPoint x: 358, endPoint y: 146, distance: 4.3
click at [354, 145] on span "3rd" at bounding box center [355, 146] width 6 height 4
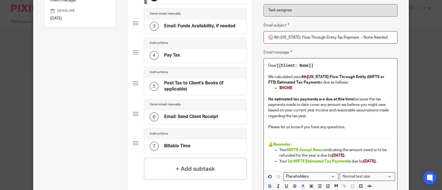
scroll to position [69, 0]
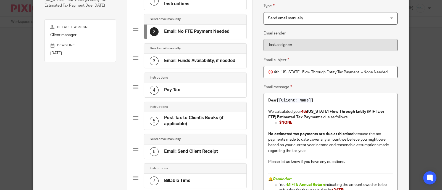
drag, startPoint x: 389, startPoint y: 73, endPoint x: 261, endPoint y: 72, distance: 128.4
click at [263, 72] on input "🚫 4th Michigan Flow Through Entity Tax Payment – None Needed" at bounding box center [330, 72] width 134 height 12
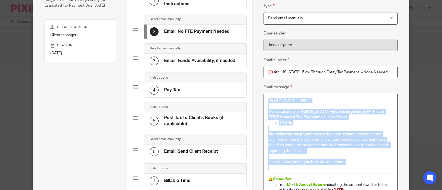
drag, startPoint x: 264, startPoint y: 101, endPoint x: 367, endPoint y: 165, distance: 121.5
click at [367, 165] on div "Dear [[Client: Name]] We calculated your 4th Michigan Flow Through Entity (MIFT…" at bounding box center [330, 149] width 133 height 112
copy div "Dear [[Client: Name]] We calculated your 4th Michigan Flow Through Entity (MIFT…"
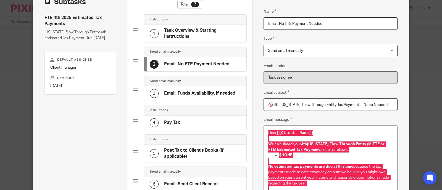
scroll to position [0, 0]
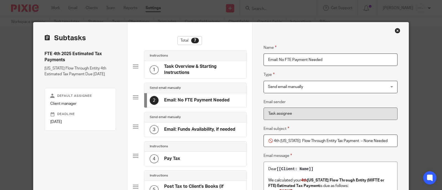
drag, startPoint x: 348, startPoint y: 59, endPoint x: 201, endPoint y: 58, distance: 147.5
click at [201, 58] on div "Subtasks FTE 4th 2025 Estimated Tax Payments Michigan Flow Through Entity 4th E…" at bounding box center [220, 180] width 375 height 316
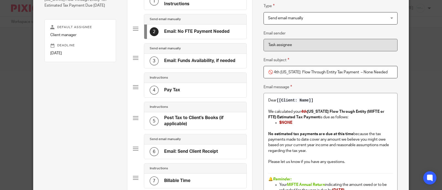
click at [177, 95] on div "4 Pay Tax" at bounding box center [195, 90] width 102 height 14
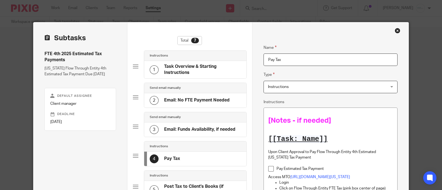
scroll to position [34, 0]
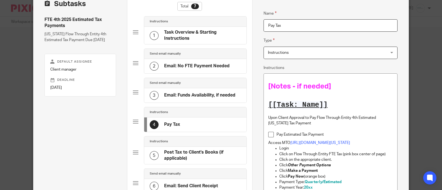
click at [265, 83] on div "[Notes - if needed] [[Task: Name]] Upon Client Approval to Pay Flow Through Ent…" at bounding box center [330, 190] width 133 height 233
drag, startPoint x: 337, startPoint y: 108, endPoint x: 258, endPoint y: 106, distance: 79.0
click at [257, 106] on div "Name Task Overview & Starting Instructions Type Instructions Instructions Instr…" at bounding box center [330, 189] width 156 height 402
drag, startPoint x: 329, startPoint y: 101, endPoint x: 257, endPoint y: 102, distance: 72.1
click at [257, 102] on div "Name Task Overview & Starting Instructions Type Instructions Instructions Instr…" at bounding box center [330, 189] width 156 height 402
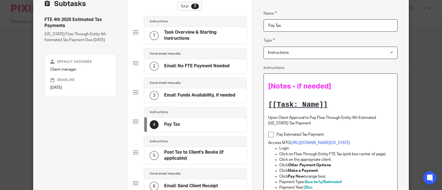
drag, startPoint x: 265, startPoint y: 103, endPoint x: 327, endPoint y: 107, distance: 62.0
click at [327, 107] on h1 "[[Task: Name]]" at bounding box center [330, 105] width 125 height 9
click at [264, 85] on div "[Notes - if needed] Upon Client Approval to Pay Flow Through Entity 4th Estimat…" at bounding box center [330, 190] width 133 height 232
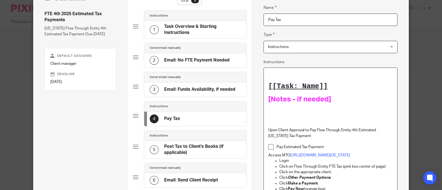
click at [269, 75] on p at bounding box center [330, 75] width 125 height 6
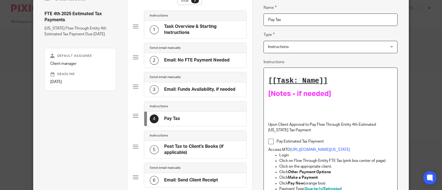
scroll to position [34, 0]
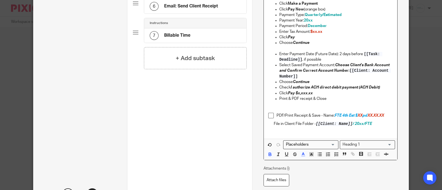
scroll to position [281, 0]
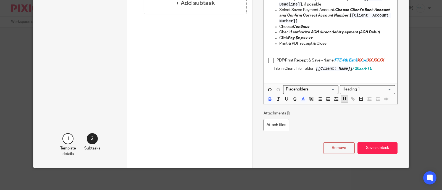
click at [342, 100] on icon "button" at bounding box center [344, 98] width 5 height 5
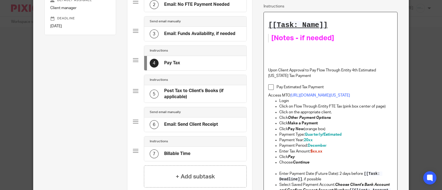
scroll to position [59, 0]
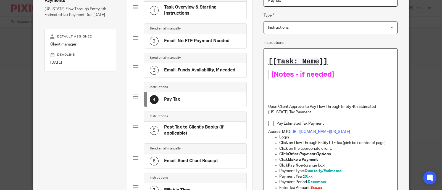
click at [275, 89] on div "[[Task: Name]] [Notes - if needed] Upon Client Approval to Pay Flow Through Ent…" at bounding box center [330, 172] width 133 height 247
click at [271, 85] on p at bounding box center [330, 83] width 125 height 6
click at [280, 92] on h1 at bounding box center [330, 94] width 125 height 9
click at [270, 86] on div "[[Task: Name]] [Notes - if needed] Upon Client Approval to Pay Flow Through Ent…" at bounding box center [330, 172] width 133 height 247
click at [268, 85] on div "[[Task: Name]] [Notes - if needed] Upon Client Approval to Pay Flow Through Ent…" at bounding box center [330, 172] width 133 height 247
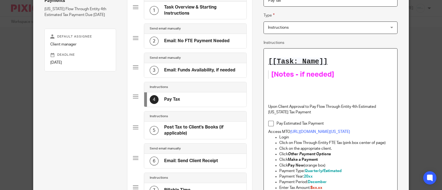
click at [273, 81] on p at bounding box center [330, 83] width 125 height 6
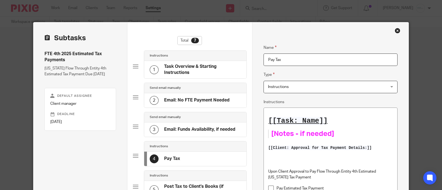
scroll to position [69, 0]
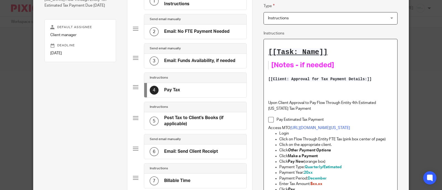
click at [271, 91] on h1 at bounding box center [330, 90] width 125 height 9
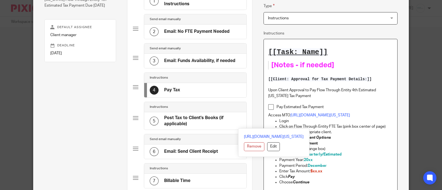
drag, startPoint x: 263, startPoint y: 88, endPoint x: 391, endPoint y: 127, distance: 132.8
click at [391, 127] on div "[[Task: Name]] [Notes - if needed] [[Client: Approval for Tax Payment Details:]…" at bounding box center [330, 159] width 133 height 240
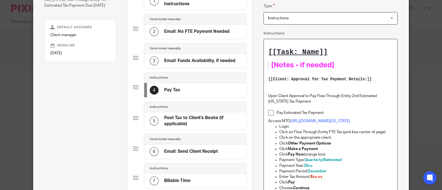
click at [281, 89] on p at bounding box center [330, 91] width 125 height 6
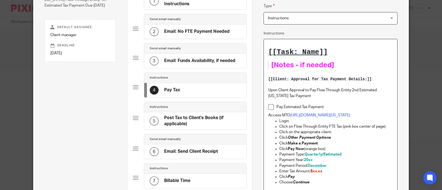
click at [302, 89] on p "Upon Client Approval to Pay Flow Through Entity 2nd Estimated Michigan Tax Paym…" at bounding box center [330, 93] width 125 height 11
drag, startPoint x: 329, startPoint y: 90, endPoint x: 331, endPoint y: 98, distance: 8.7
click at [331, 98] on div "[[Task: Name]] [Notes - if needed] [[Client: Approval for Tax Payment Details:]…" at bounding box center [330, 159] width 133 height 240
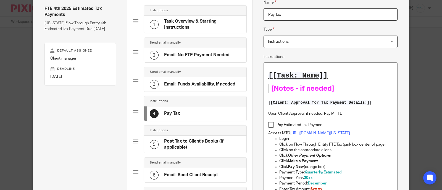
scroll to position [34, 0]
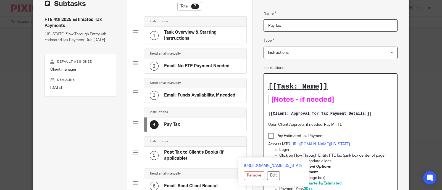
drag, startPoint x: 262, startPoint y: 84, endPoint x: 388, endPoint y: 156, distance: 144.9
click at [388, 156] on div "[[Task: Name]] [Notes - if needed] [[Client: Approval for Tax Payment Details:]…" at bounding box center [330, 191] width 133 height 234
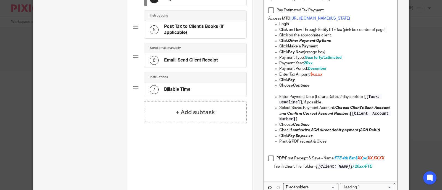
scroll to position [173, 0]
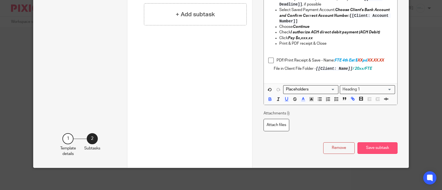
click at [375, 154] on button "Save subtask" at bounding box center [377, 149] width 40 height 12
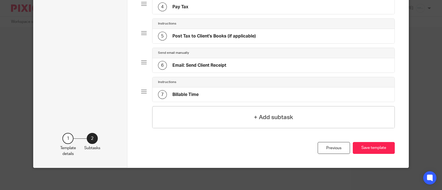
scroll to position [148, 0]
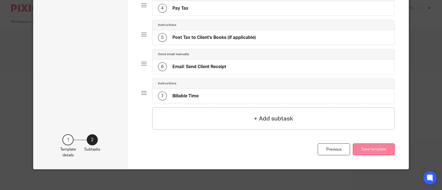
click at [371, 149] on button "Save template" at bounding box center [374, 150] width 42 height 12
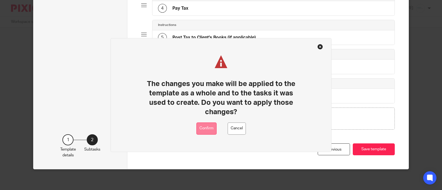
click at [206, 127] on button "Confirm" at bounding box center [206, 129] width 20 height 12
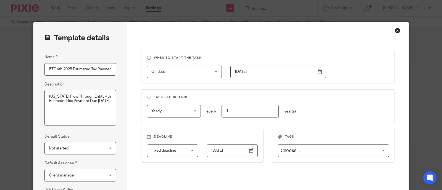
click at [395, 31] on div "Close this dialog window" at bounding box center [398, 31] width 6 height 6
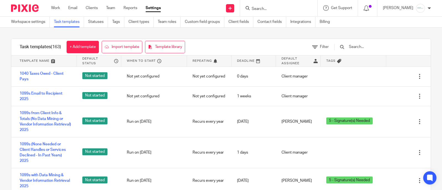
click at [385, 48] on input "text" at bounding box center [380, 47] width 64 height 6
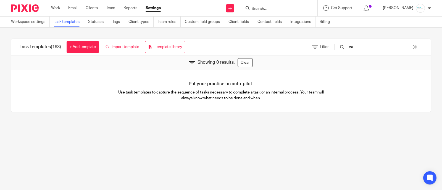
type input "v"
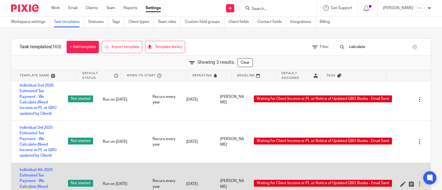
scroll to position [19, 0]
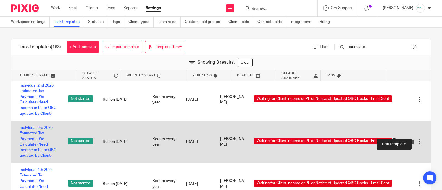
type input "calculate"
click at [400, 139] on icon at bounding box center [403, 142] width 6 height 6
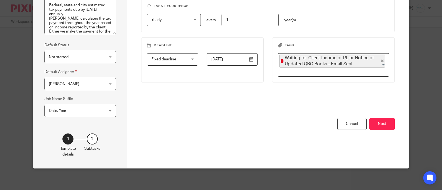
click at [378, 131] on div "You have unsaved changes Cancel Next" at bounding box center [268, 143] width 254 height 50
click at [378, 125] on button "Next" at bounding box center [381, 124] width 25 height 12
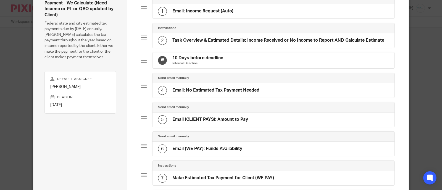
click at [232, 95] on div "4 Email: No Estimated Tax Payment Needed" at bounding box center [208, 90] width 101 height 9
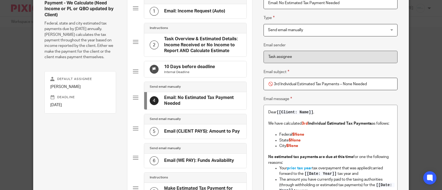
scroll to position [54, 0]
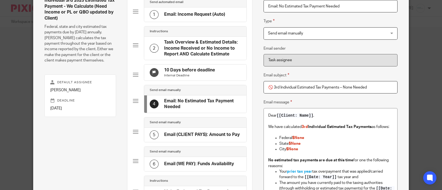
drag, startPoint x: 377, startPoint y: 86, endPoint x: 237, endPoint y: 85, distance: 139.8
click at [237, 85] on div "Subtasks Individual 3rd 2025 Estimated Tax Payment - We Calculate (Need Income …" at bounding box center [220, 160] width 375 height 383
click at [299, 128] on p "We have calculated 3rd Individual Estimated Tax Payments as follows:" at bounding box center [330, 127] width 125 height 6
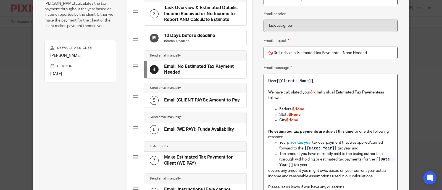
scroll to position [123, 0]
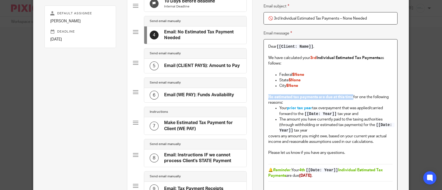
drag, startPoint x: 265, startPoint y: 96, endPoint x: 350, endPoint y: 97, distance: 85.3
click at [350, 97] on div "Dear [[Client: Name]] , We have calculated your 3rd Individual Estimated Tax Pa…" at bounding box center [330, 117] width 133 height 157
copy strong "No estimated tax payments are due at this time"
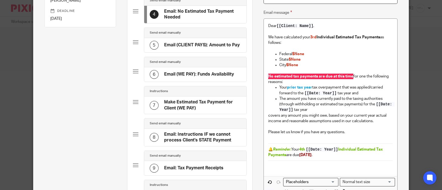
scroll to position [157, 0]
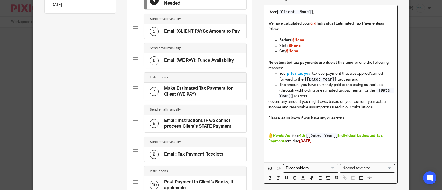
drag, startPoint x: 264, startPoint y: 129, endPoint x: 393, endPoint y: 130, distance: 128.4
click at [393, 130] on div "Dear [[Client: Name]] , We have calculated your 3rd Individual Estimated Tax Pa…" at bounding box center [330, 83] width 133 height 157
drag, startPoint x: 265, startPoint y: 133, endPoint x: 285, endPoint y: 131, distance: 20.5
click at [285, 131] on div "Dear [[Client: Name]] , We have calculated your 3rd Individual Estimated Tax Pa…" at bounding box center [330, 83] width 133 height 157
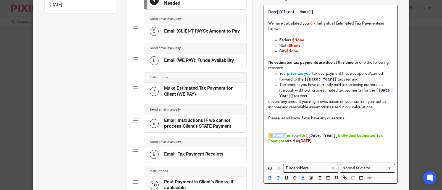
copy p "🔔 Remind"
drag, startPoint x: 337, startPoint y: 117, endPoint x: 340, endPoint y: 116, distance: 2.9
click at [337, 117] on p "Please let us know if you have any questions." at bounding box center [330, 119] width 125 height 6
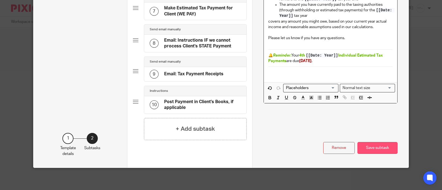
click at [374, 151] on button "Save subtask" at bounding box center [377, 148] width 40 height 12
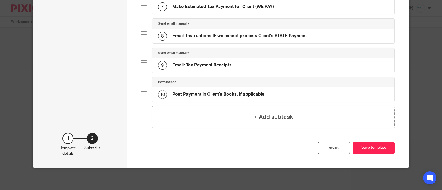
scroll to position [231, 0]
click at [374, 151] on button "Save template" at bounding box center [374, 148] width 42 height 12
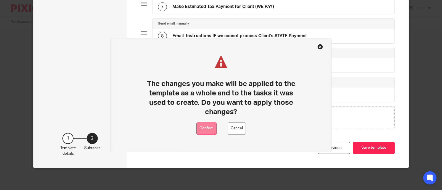
click at [202, 128] on button "Confirm" at bounding box center [206, 129] width 20 height 12
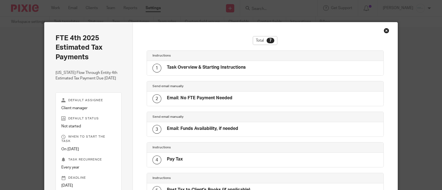
scroll to position [124, 0]
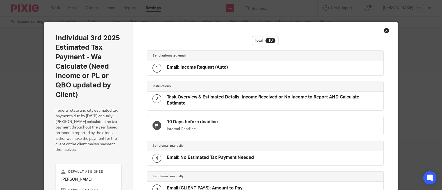
scroll to position [209, 0]
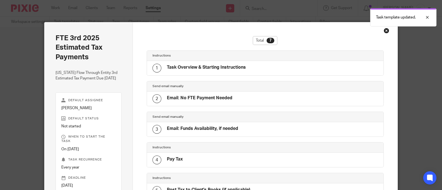
click at [384, 29] on div "Close this dialog window" at bounding box center [387, 31] width 6 height 6
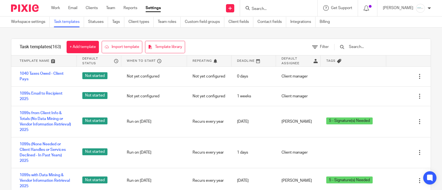
click at [286, 5] on form at bounding box center [280, 8] width 59 height 7
click at [286, 8] on input "Search" at bounding box center [276, 9] width 50 height 5
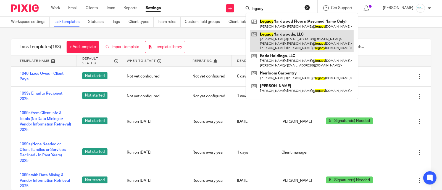
type input "legacy"
click at [287, 44] on link at bounding box center [302, 41] width 104 height 22
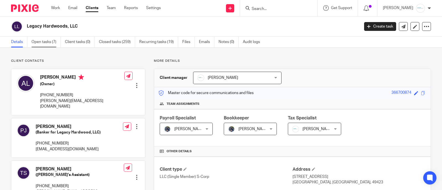
click at [46, 42] on link "Open tasks (7)" at bounding box center [45, 42] width 29 height 11
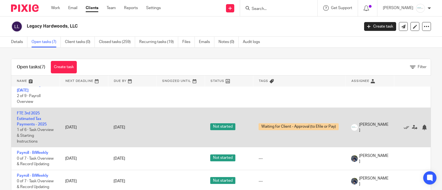
scroll to position [104, 0]
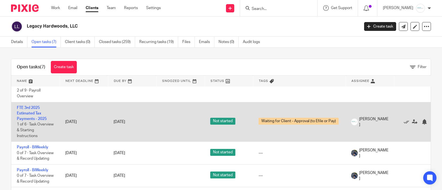
click at [32, 122] on td "FTE 3rd 2025 Estimated Tax Payments - 2025 1 of 6 · Task Overview & Starting In…" at bounding box center [35, 122] width 48 height 40
click at [29, 115] on link "FTE 3rd 2025 Estimated Tax Payments - 2025" at bounding box center [32, 113] width 30 height 15
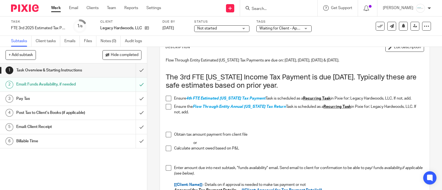
scroll to position [69, 0]
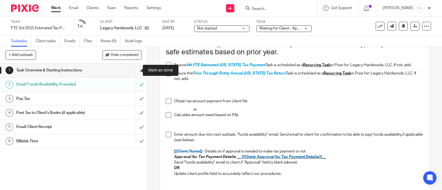
click at [134, 71] on input "submit" at bounding box center [73, 71] width 147 height 14
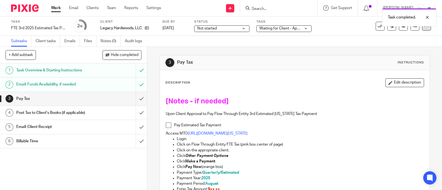
click at [422, 29] on div at bounding box center [426, 26] width 9 height 9
click at [401, 46] on link "Advanced task editor" at bounding box center [404, 48] width 36 height 4
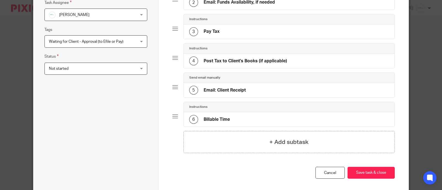
scroll to position [98, 0]
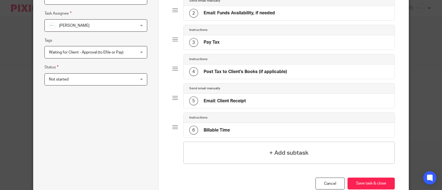
click at [244, 48] on div "3 Pay Tax" at bounding box center [289, 42] width 211 height 14
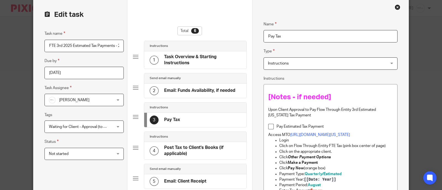
scroll to position [34, 0]
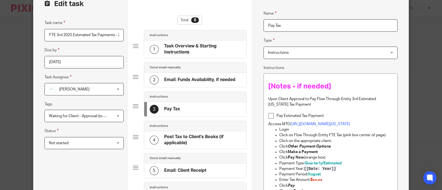
click at [344, 82] on h1 "[Notes - if needed]" at bounding box center [330, 86] width 125 height 9
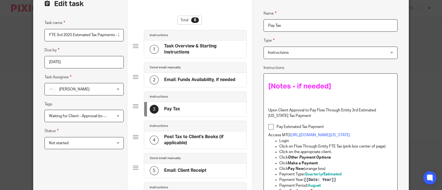
click at [303, 109] on p "Upon Client Approval to Pay Flow Through Entity 3rd Estimated Michigan Tax Paym…" at bounding box center [330, 113] width 125 height 11
click at [268, 98] on p at bounding box center [330, 99] width 125 height 6
click at [270, 99] on p at bounding box center [330, 99] width 125 height 6
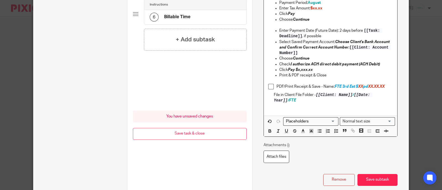
scroll to position [261, 0]
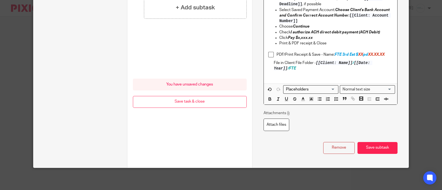
click at [311, 89] on input "Search for option" at bounding box center [309, 90] width 51 height 6
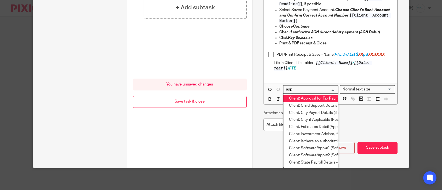
click at [313, 98] on li "Client: Approval for Tax Payment Details:" at bounding box center [310, 98] width 55 height 7
type input "app"
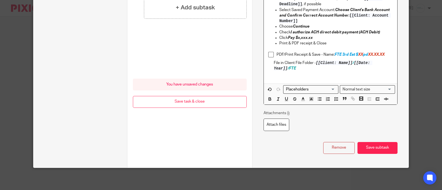
scroll to position [261, 0]
click at [381, 149] on button "Save subtask" at bounding box center [377, 148] width 40 height 12
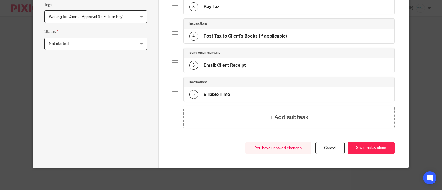
scroll to position [133, 0]
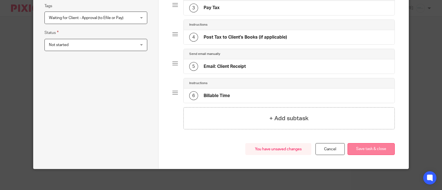
click at [374, 148] on button "Save task & close" at bounding box center [370, 149] width 47 height 12
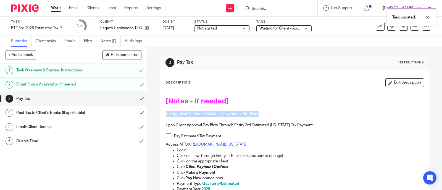
drag, startPoint x: 161, startPoint y: 115, endPoint x: 285, endPoint y: 115, distance: 124.0
click at [286, 115] on div "[Notes - if needed] No Approval Needed to Make Tax Payments Per Client Upon Cli…" at bounding box center [294, 186] width 263 height 193
copy p "No Approval Needed to Make Tax Payments Per Client"
click at [398, 84] on button "Edit description" at bounding box center [404, 82] width 39 height 9
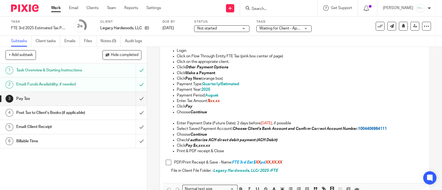
scroll to position [134, 0]
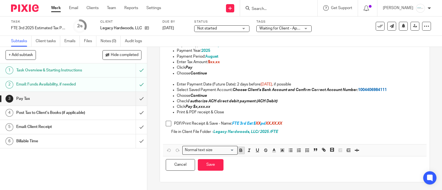
click at [240, 151] on icon "button" at bounding box center [241, 151] width 2 height 1
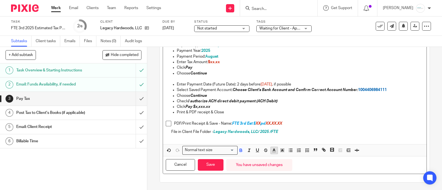
click at [274, 151] on icon "button" at bounding box center [273, 150] width 5 height 5
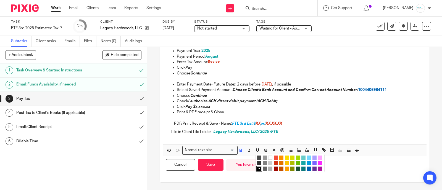
click at [307, 169] on li "color:#0062B1" at bounding box center [309, 169] width 4 height 4
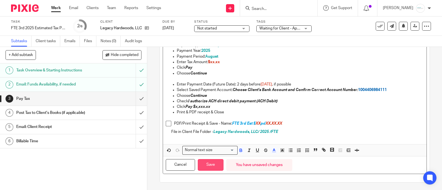
click at [206, 163] on button "Save" at bounding box center [211, 165] width 26 height 12
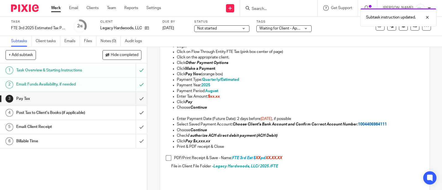
scroll to position [1, 0]
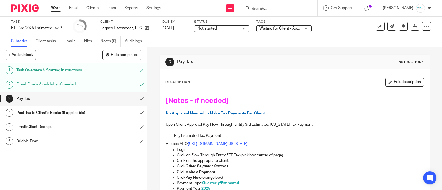
click at [302, 96] on div "[Notes - if needed] No Approval Needed to Make Tax Payments Per Client Upon Cli…" at bounding box center [294, 186] width 263 height 193
click at [306, 30] on div "Waiting for Client - Approval (to Efile or Pay)" at bounding box center [283, 28] width 55 height 7
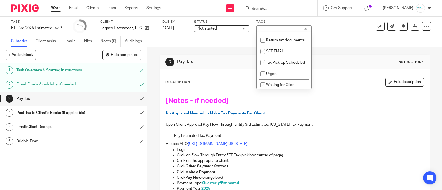
scroll to position [449, 0]
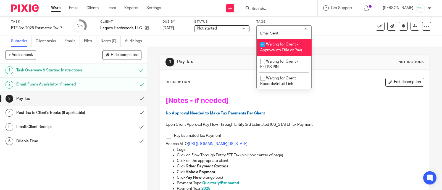
click at [281, 56] on li "Waiting for Client - Approval (to Efile or Pay)" at bounding box center [284, 47] width 55 height 17
checkbox input "false"
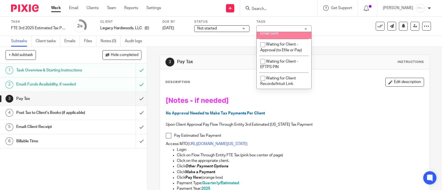
drag, startPoint x: 346, startPoint y: 84, endPoint x: 355, endPoint y: 67, distance: 18.9
click at [346, 84] on div "Description Edit description" at bounding box center [294, 82] width 258 height 9
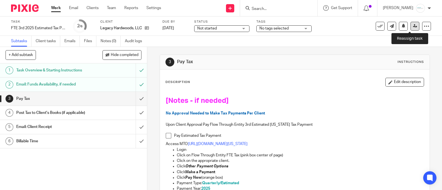
click at [413, 26] on icon at bounding box center [415, 26] width 4 height 4
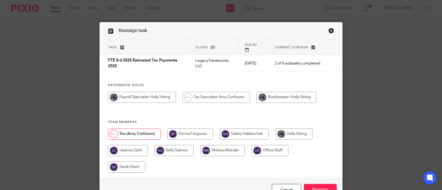
click at [224, 145] on input "radio" at bounding box center [222, 150] width 44 height 11
radio input "true"
click at [319, 184] on input "Reassign" at bounding box center [320, 190] width 33 height 12
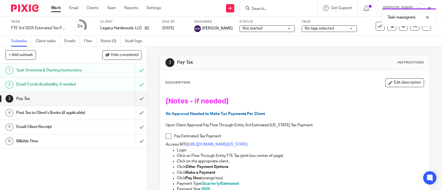
click at [270, 31] on div "Not started Not started" at bounding box center [266, 28] width 55 height 7
click at [320, 28] on span "No tags selected" at bounding box center [319, 29] width 29 height 4
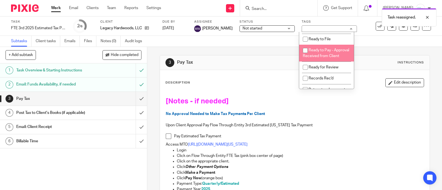
scroll to position [345, 0]
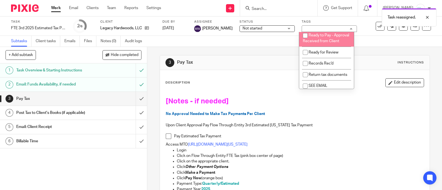
click at [326, 47] on li "Ready to Pay - Approval Received from Client" at bounding box center [326, 38] width 55 height 17
checkbox input "true"
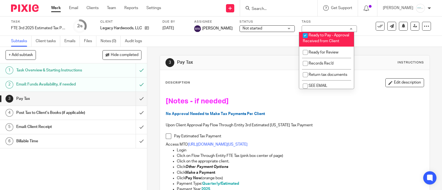
click at [278, 88] on div "Description Edit description [Notes - if needed] No Approval Needed to Make Tax…" at bounding box center [294, 180] width 258 height 205
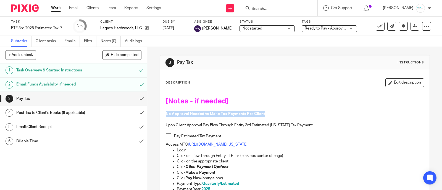
drag, startPoint x: 263, startPoint y: 116, endPoint x: 155, endPoint y: 114, distance: 107.5
click at [155, 114] on div "3 Pay Tax Instructions Description Edit description [Notes - if needed] No Appr…" at bounding box center [294, 118] width 295 height 143
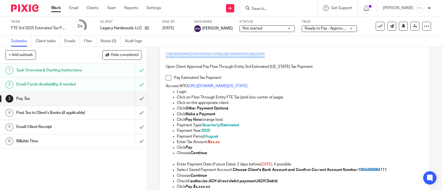
scroll to position [0, 0]
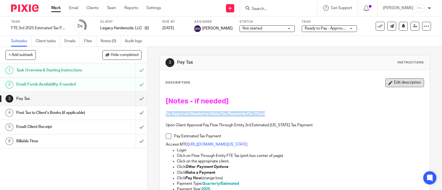
click at [398, 83] on button "Edit description" at bounding box center [404, 82] width 39 height 9
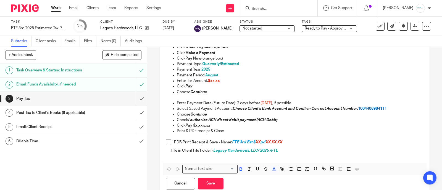
scroll to position [134, 0]
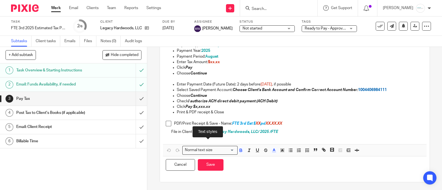
click at [230, 151] on input "Search for option" at bounding box center [224, 150] width 20 height 6
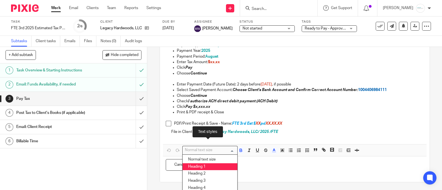
click at [208, 166] on li "Heading 1" at bounding box center [210, 166] width 55 height 7
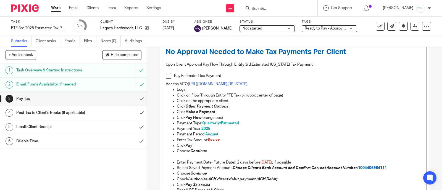
click at [296, 128] on p "Payment Year: 2025" at bounding box center [300, 129] width 247 height 6
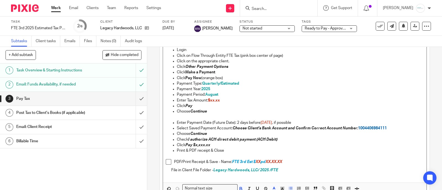
scroll to position [141, 0]
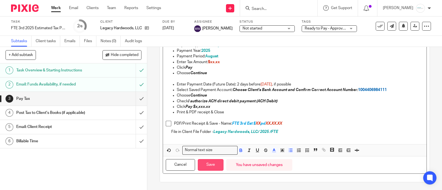
click at [203, 168] on button "Save" at bounding box center [211, 165] width 26 height 12
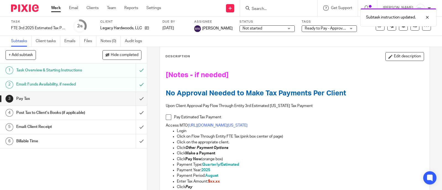
scroll to position [0, 0]
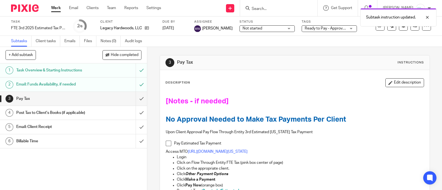
click at [278, 7] on div "Subtask instruction updated." at bounding box center [328, 16] width 215 height 21
click at [262, 9] on div "Subtask instruction updated." at bounding box center [328, 16] width 215 height 21
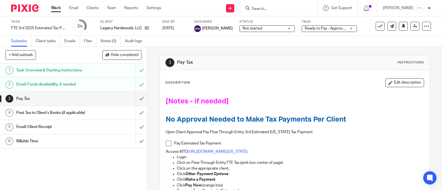
click at [280, 7] on input "Search" at bounding box center [276, 9] width 50 height 5
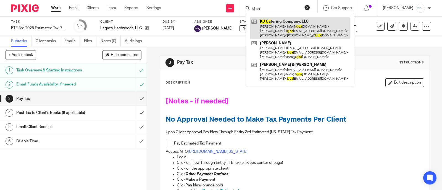
type input "kj ca"
click at [289, 31] on link at bounding box center [300, 28] width 100 height 22
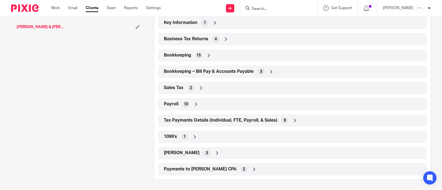
scroll to position [217, 0]
click at [215, 125] on div "Tax Payments Details (Individual, FTE, Payroll, & Sales) 9" at bounding box center [292, 121] width 268 height 12
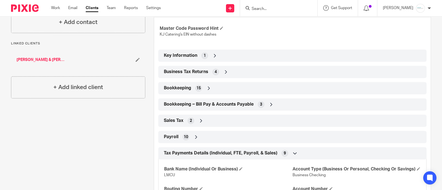
scroll to position [113, 0]
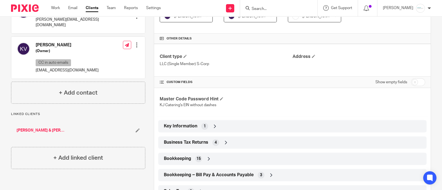
click at [414, 82] on input "checkbox" at bounding box center [418, 82] width 14 height 8
checkbox input "true"
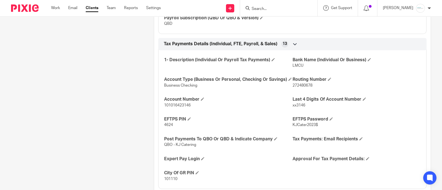
scroll to position [1287, 0]
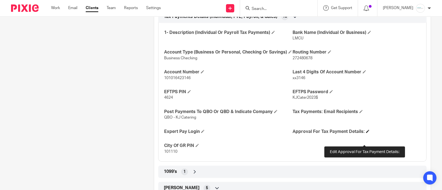
click at [366, 133] on span at bounding box center [367, 131] width 3 height 3
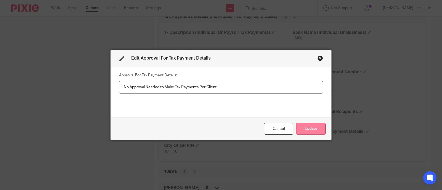
type input "No Approval Needed to Make Tax Payments Per Client"
click at [297, 127] on button "Update" at bounding box center [311, 129] width 30 height 12
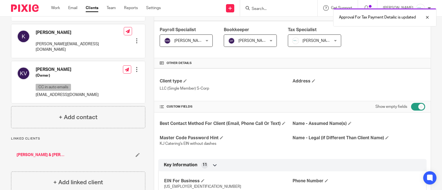
scroll to position [0, 0]
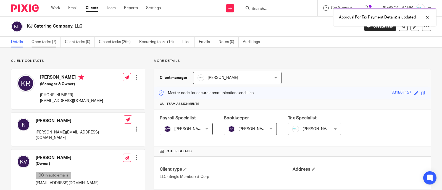
click at [43, 44] on link "Open tasks (7)" at bounding box center [45, 42] width 29 height 11
